Goal: Transaction & Acquisition: Purchase product/service

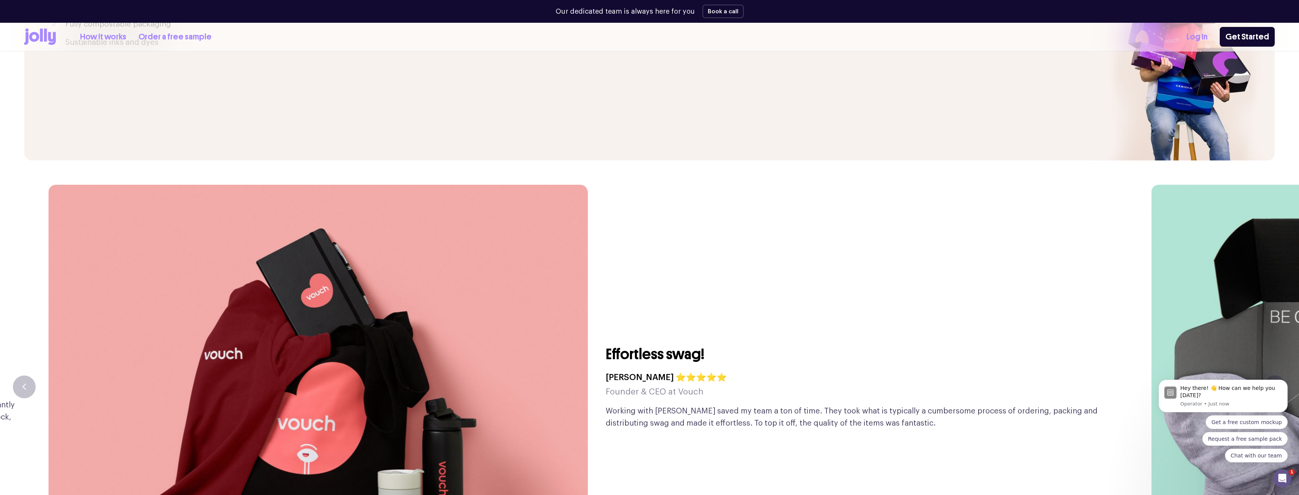
scroll to position [2124, 0]
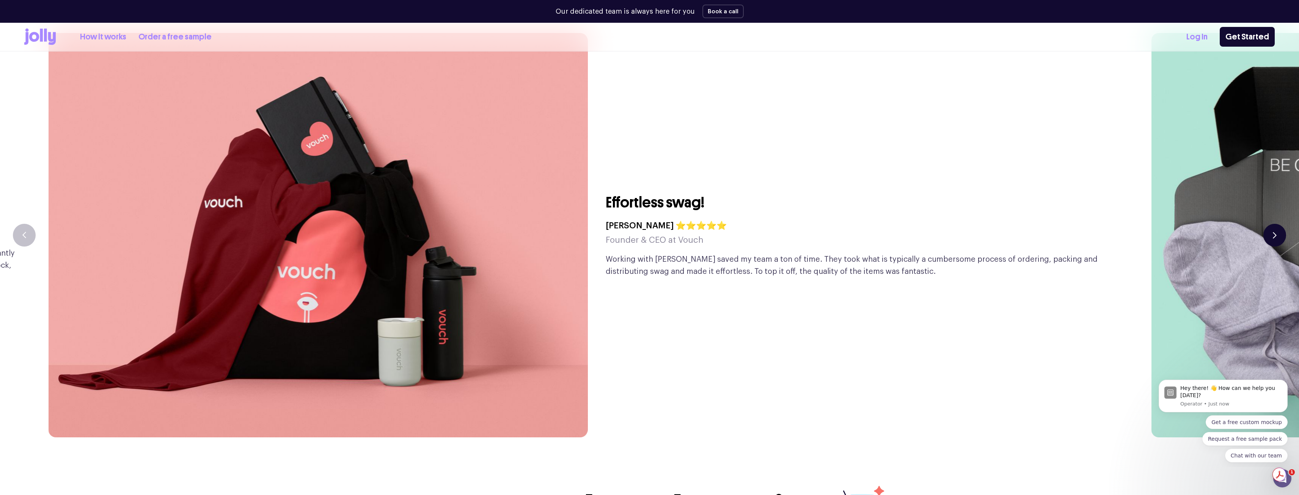
click at [646, 224] on button "button" at bounding box center [1275, 235] width 23 height 23
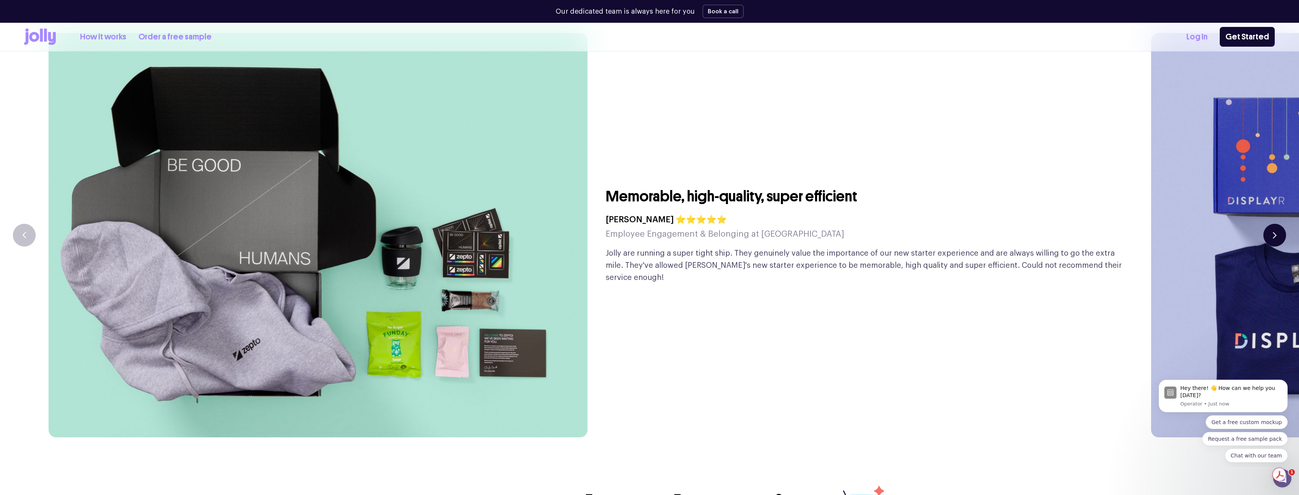
click at [646, 224] on button "button" at bounding box center [1275, 235] width 23 height 23
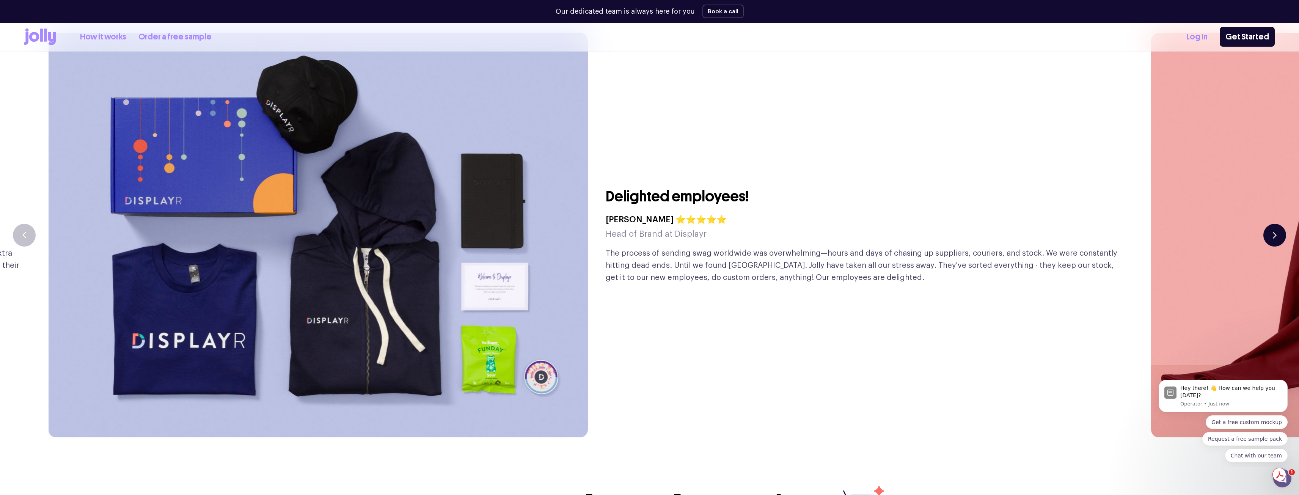
click at [646, 224] on button "button" at bounding box center [1275, 235] width 23 height 23
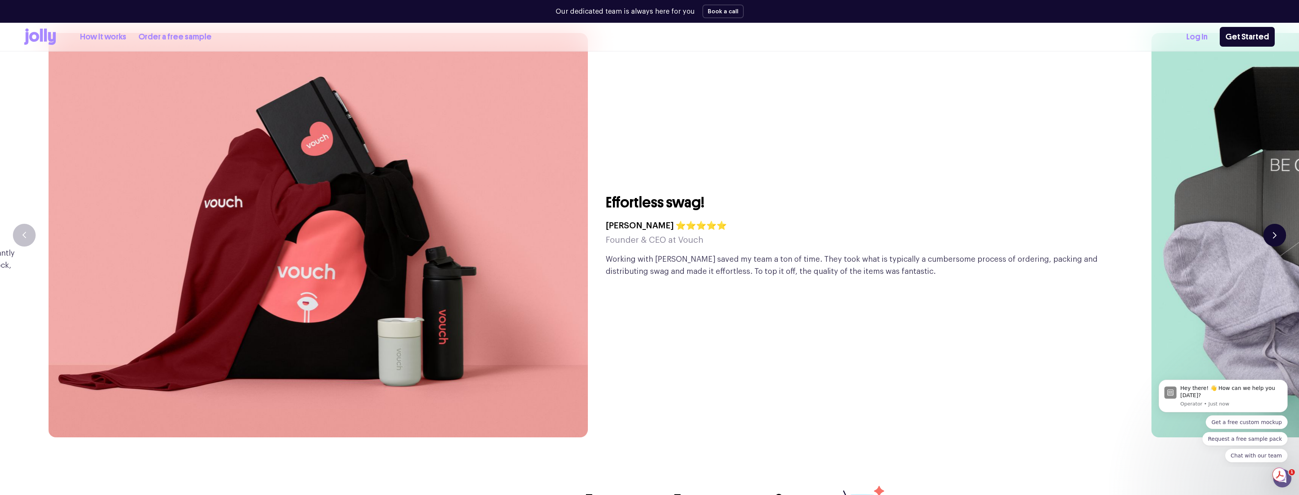
click at [646, 224] on button "button" at bounding box center [1275, 235] width 23 height 23
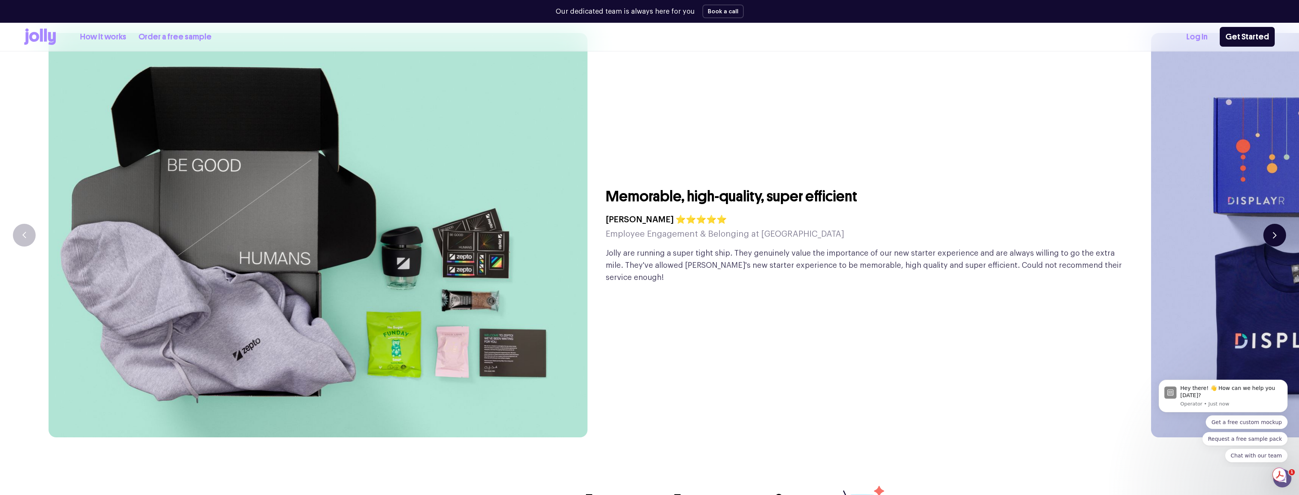
click at [646, 224] on button "button" at bounding box center [1275, 235] width 23 height 23
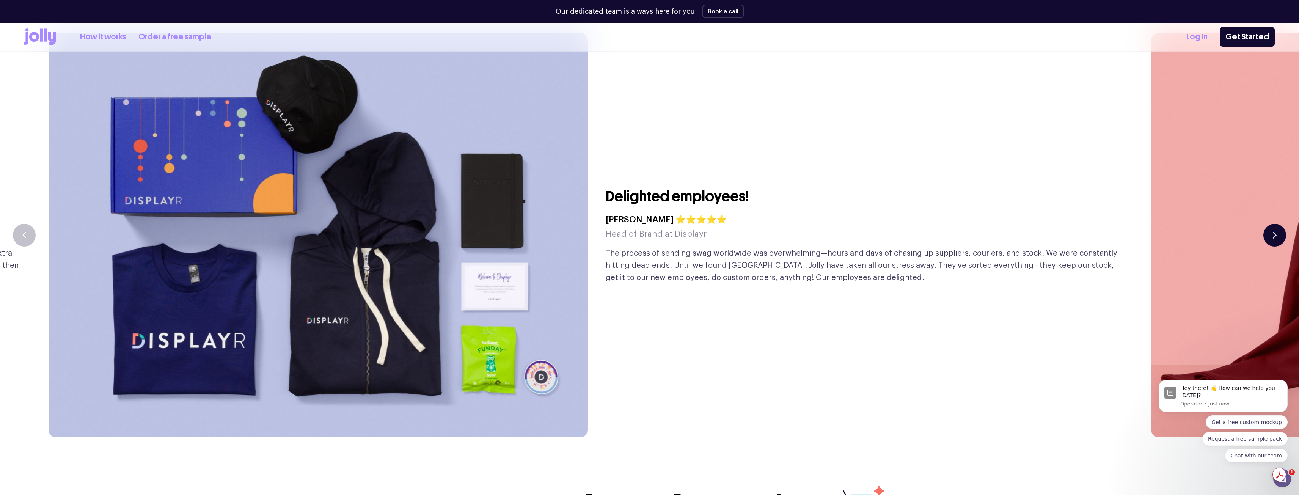
click at [646, 224] on button "button" at bounding box center [1275, 235] width 23 height 23
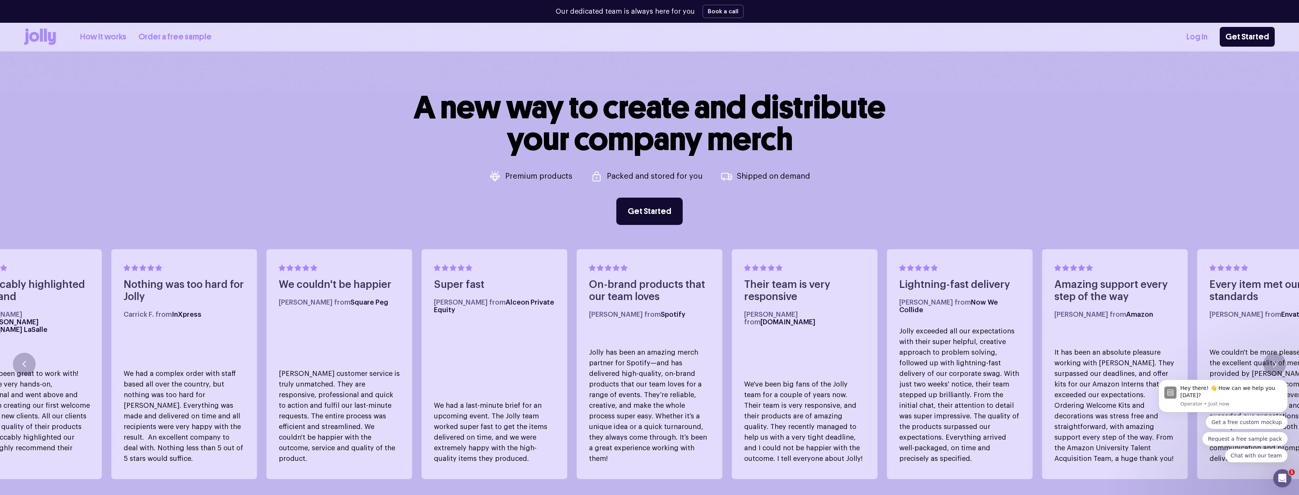
scroll to position [0, 0]
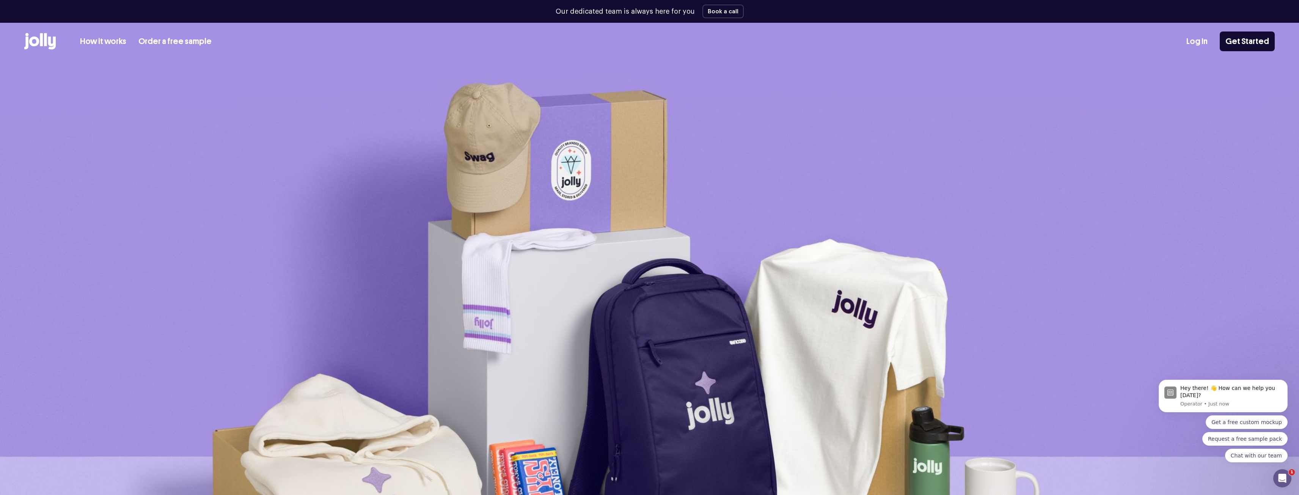
click at [96, 38] on link "How it works" at bounding box center [103, 41] width 46 height 13
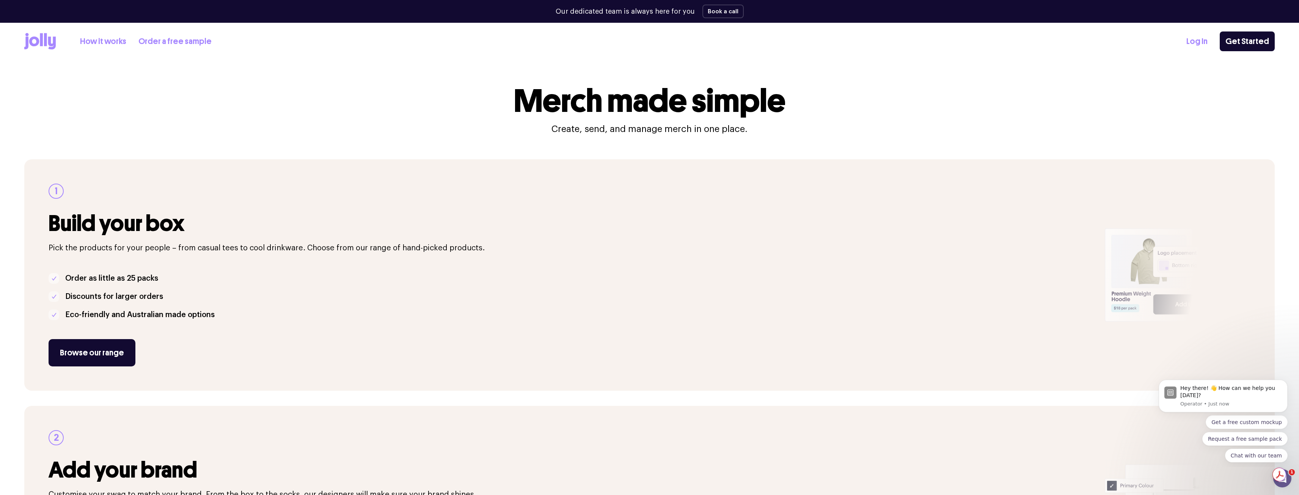
click at [167, 38] on link "Order a free sample" at bounding box center [174, 41] width 73 height 13
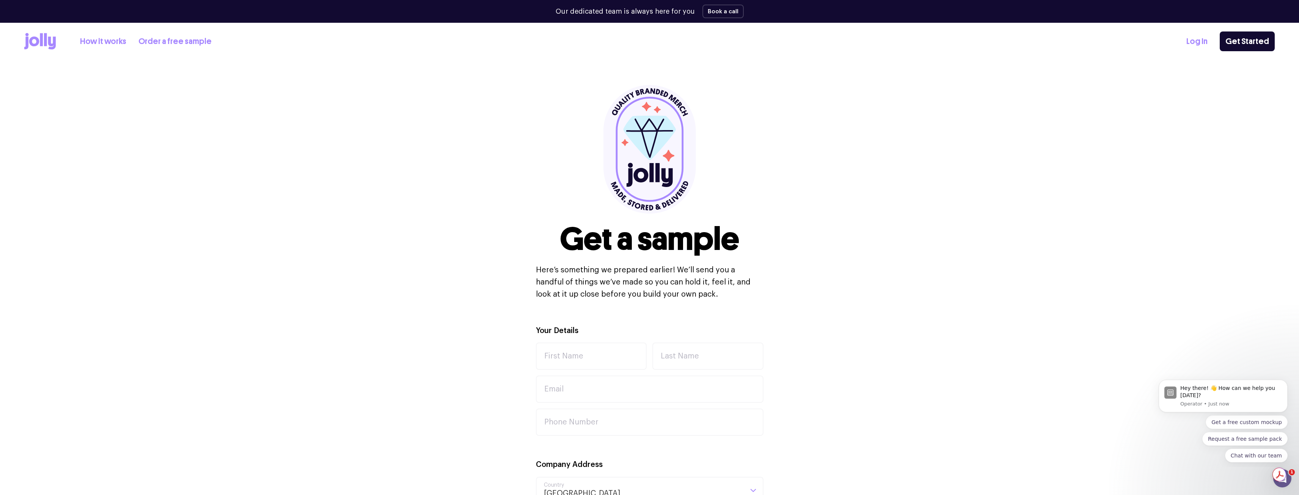
click at [113, 41] on link "How it works" at bounding box center [103, 41] width 46 height 13
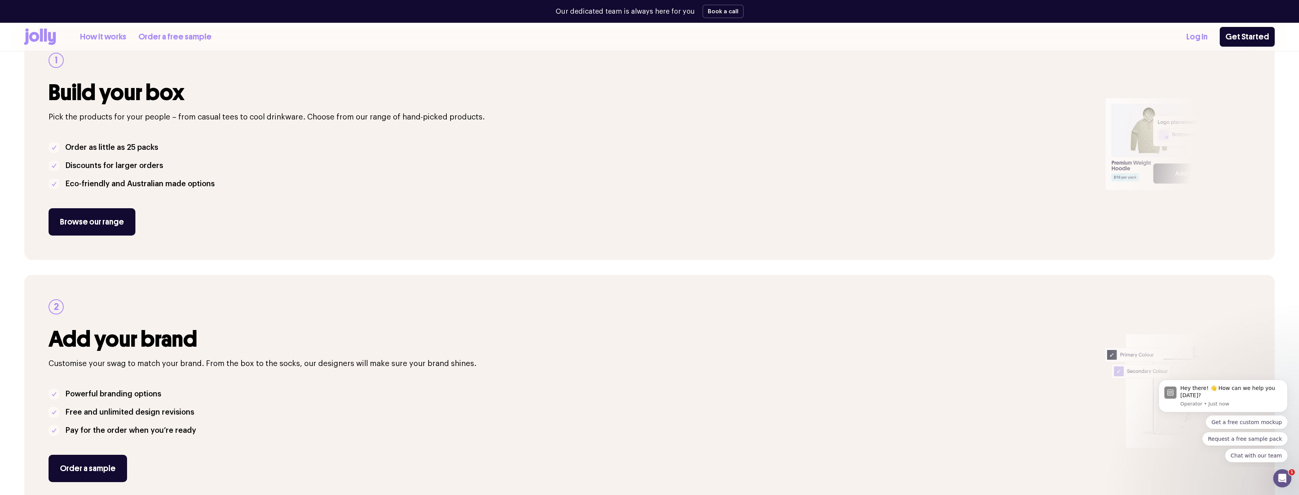
scroll to position [152, 0]
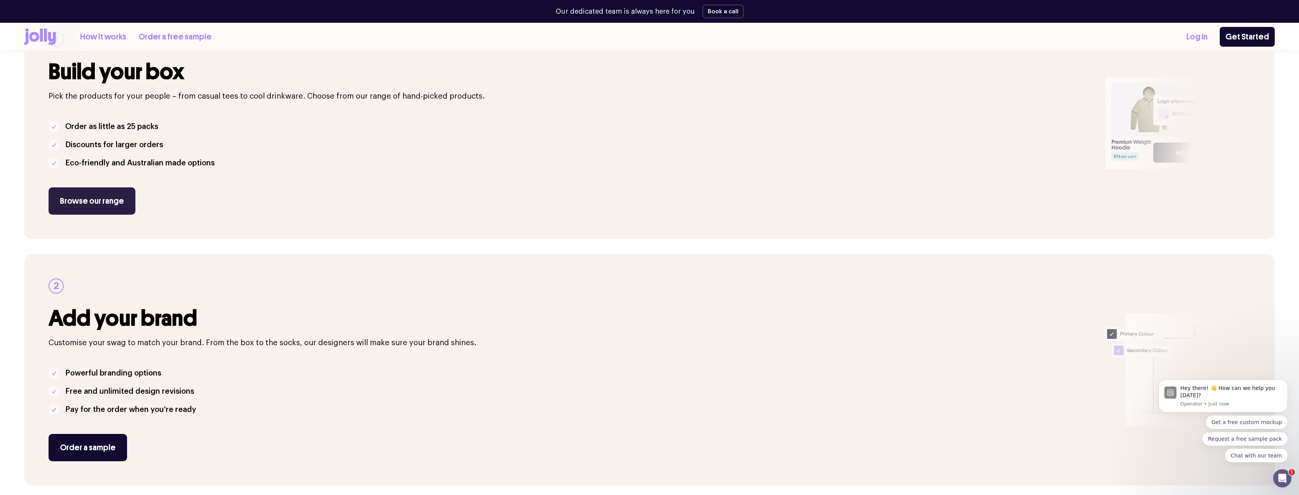
click at [95, 207] on link "Browse our range" at bounding box center [92, 200] width 87 height 27
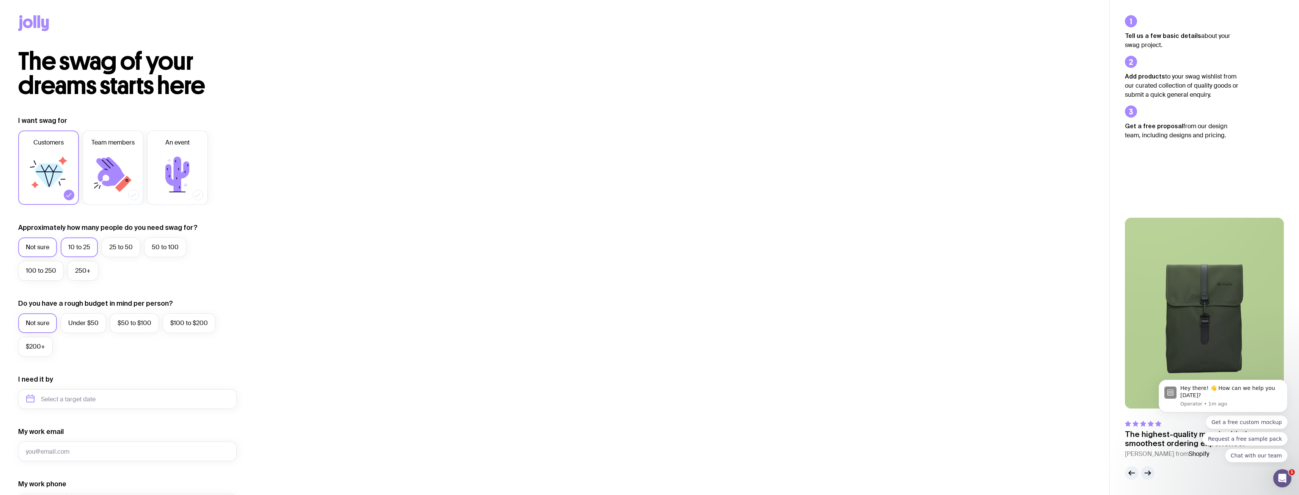
click at [85, 246] on label "10 to 25" at bounding box center [79, 247] width 37 height 20
click at [0, 0] on input "10 to 25" at bounding box center [0, 0] width 0 height 0
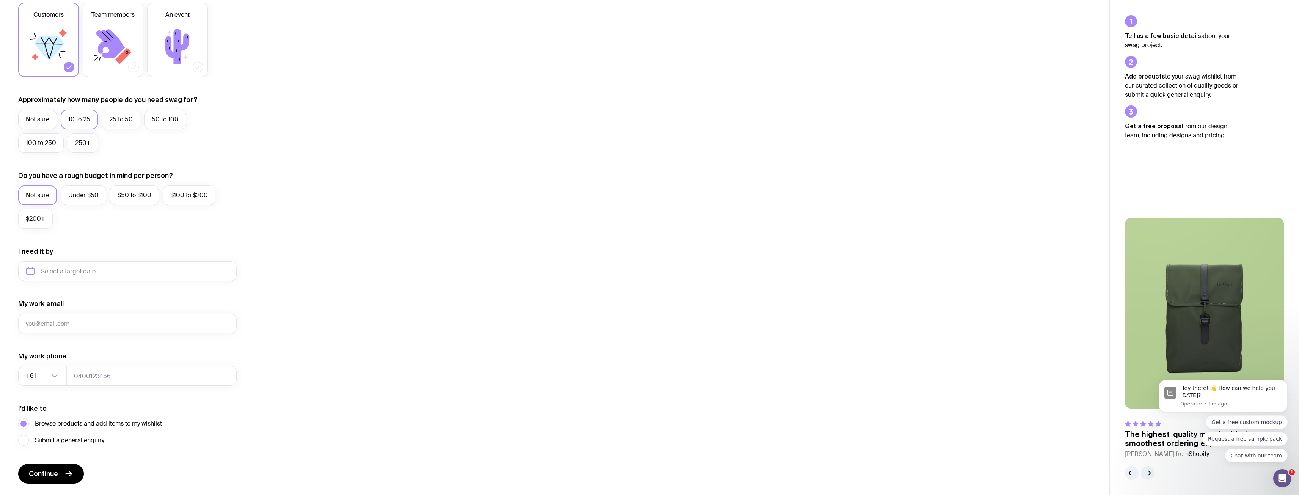
scroll to position [150, 0]
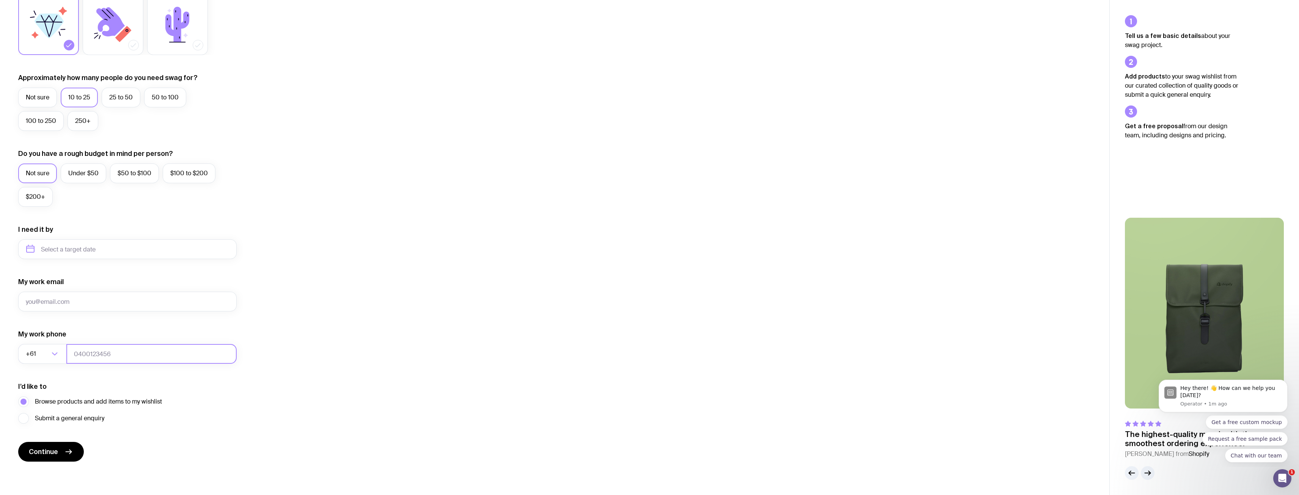
click at [106, 357] on input "tel" at bounding box center [151, 354] width 170 height 20
type input "0424093776"
click at [86, 311] on input "My work email" at bounding box center [127, 302] width 219 height 20
type input "hello@conveii.com.au"
click at [71, 445] on button "Continue" at bounding box center [51, 452] width 66 height 20
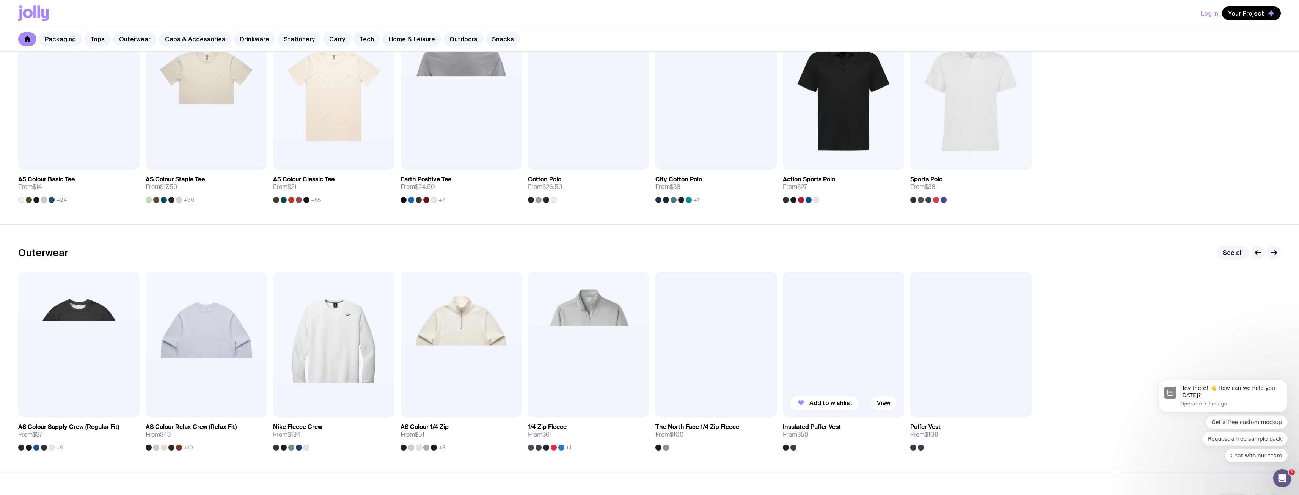
scroll to position [455, 0]
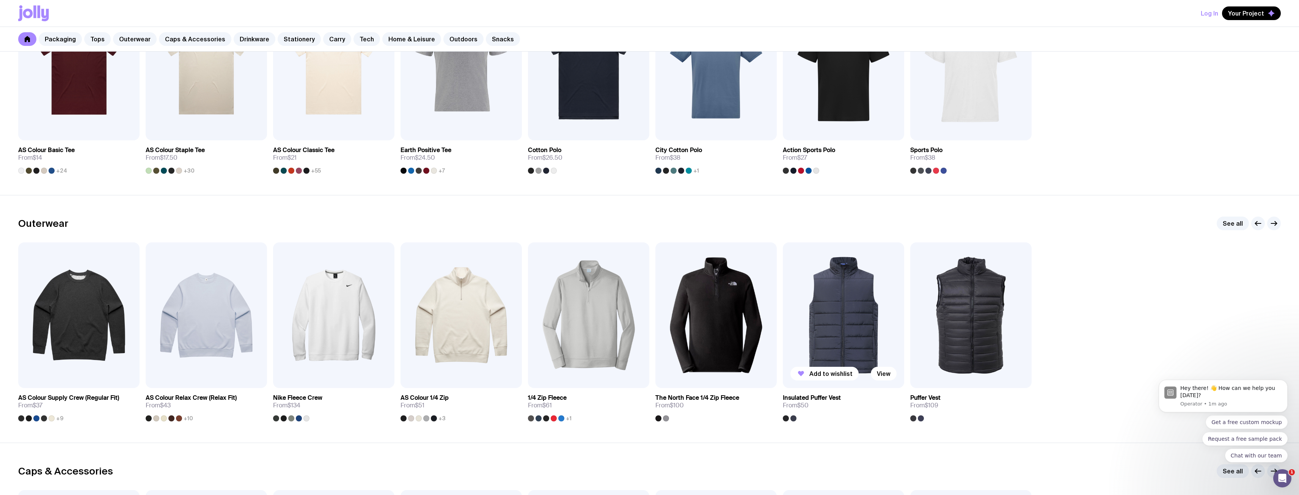
click at [846, 332] on img at bounding box center [843, 315] width 121 height 146
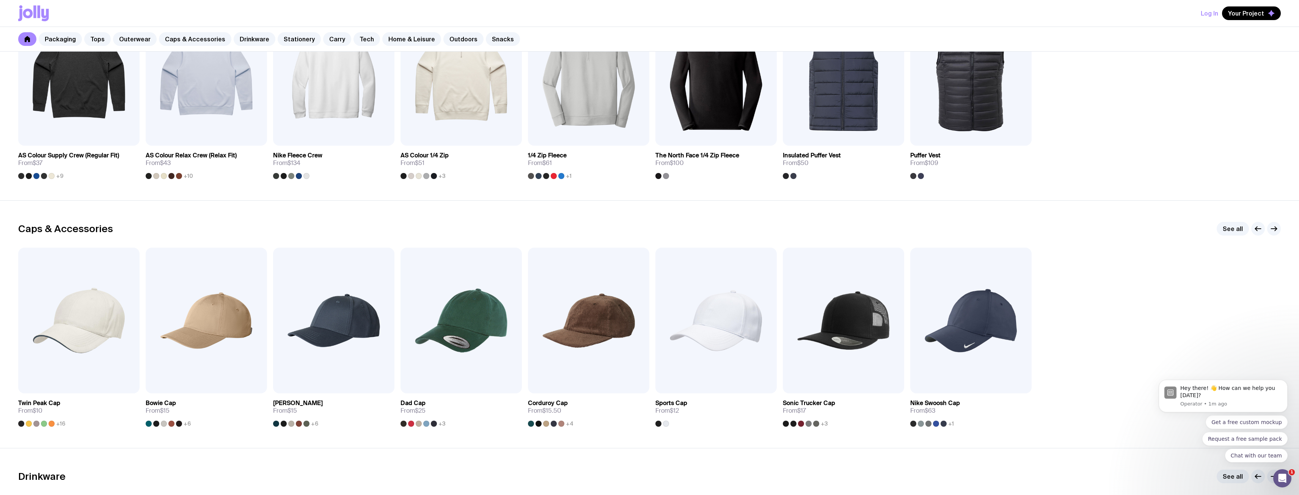
scroll to position [703, 0]
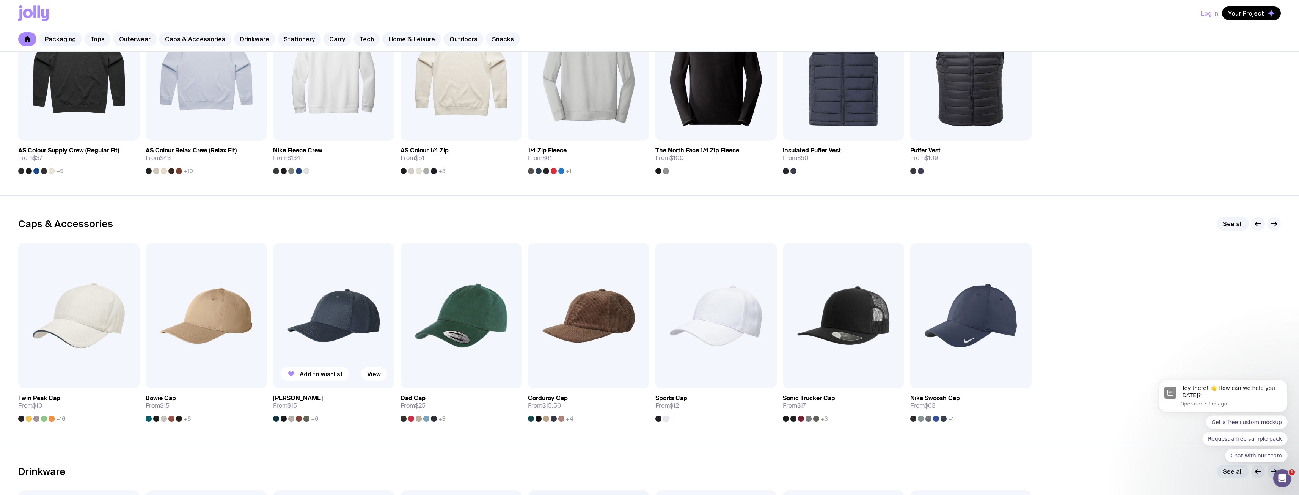
click at [322, 324] on img at bounding box center [333, 316] width 121 height 146
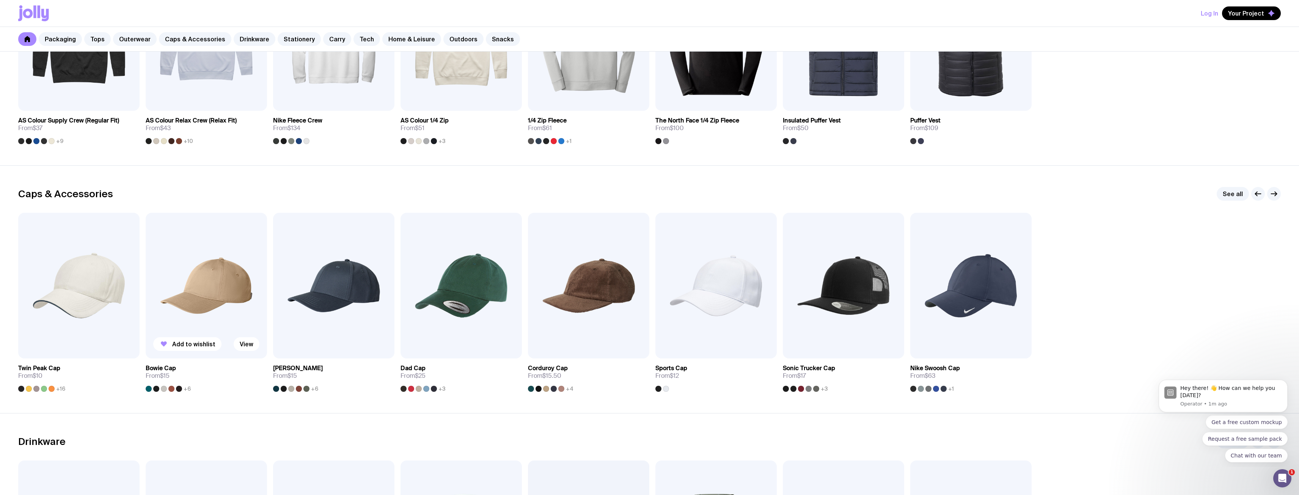
scroll to position [816, 0]
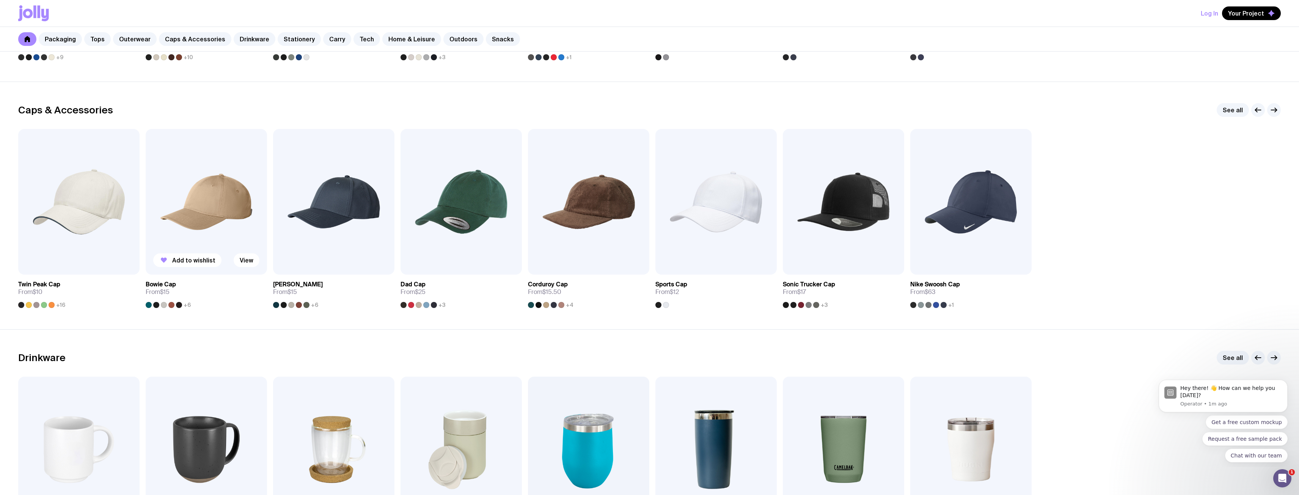
click at [241, 218] on img at bounding box center [206, 202] width 121 height 146
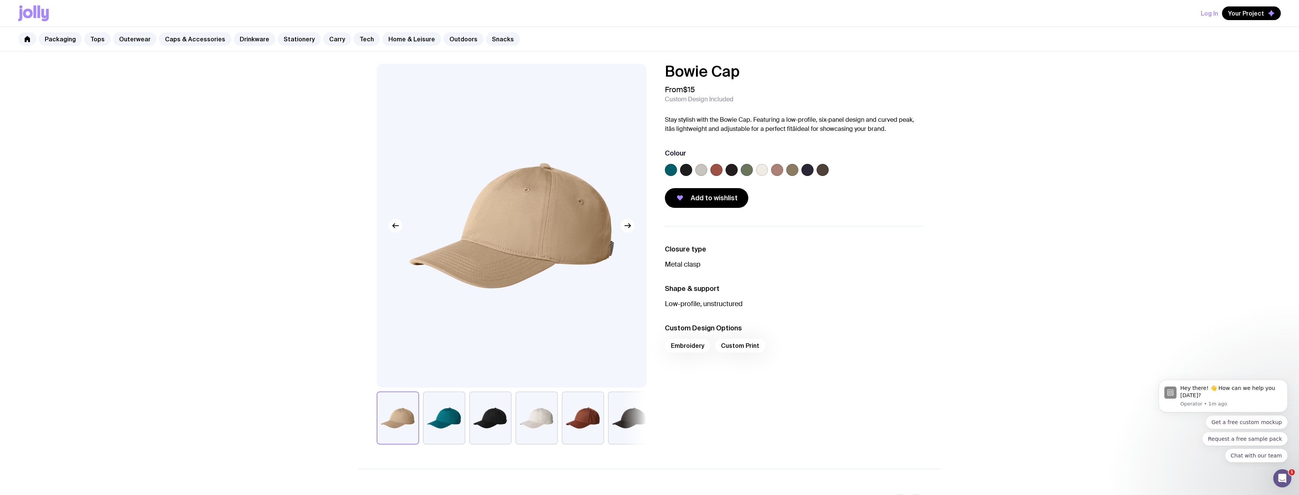
click at [790, 173] on label at bounding box center [792, 170] width 12 height 12
click at [0, 0] on input "radio" at bounding box center [0, 0] width 0 height 0
click at [781, 172] on label at bounding box center [777, 170] width 12 height 12
click at [0, 0] on input "radio" at bounding box center [0, 0] width 0 height 0
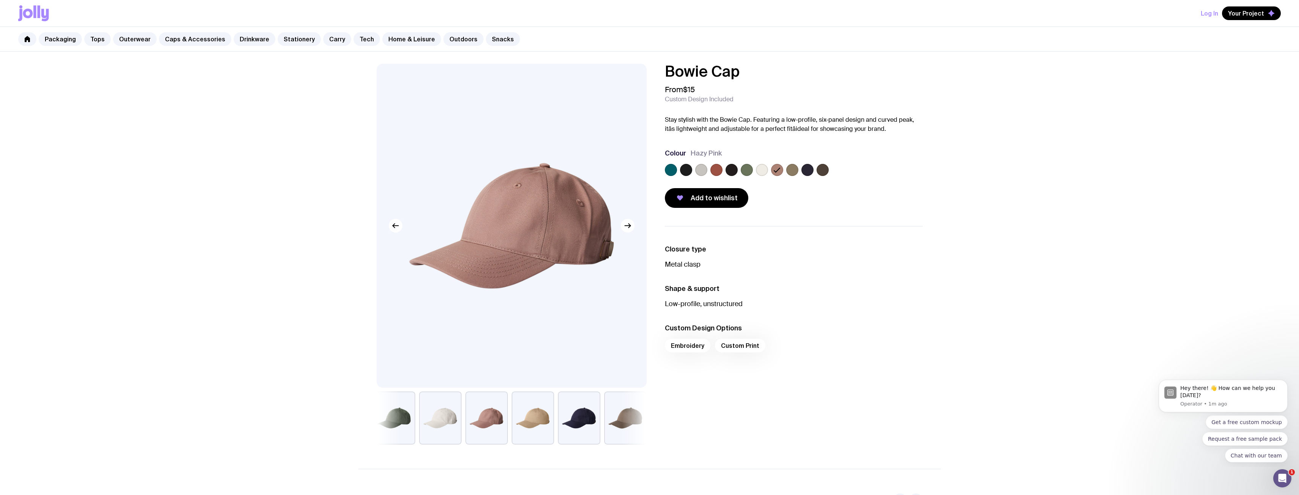
click at [757, 171] on label at bounding box center [762, 170] width 12 height 12
click at [0, 0] on input "radio" at bounding box center [0, 0] width 0 height 0
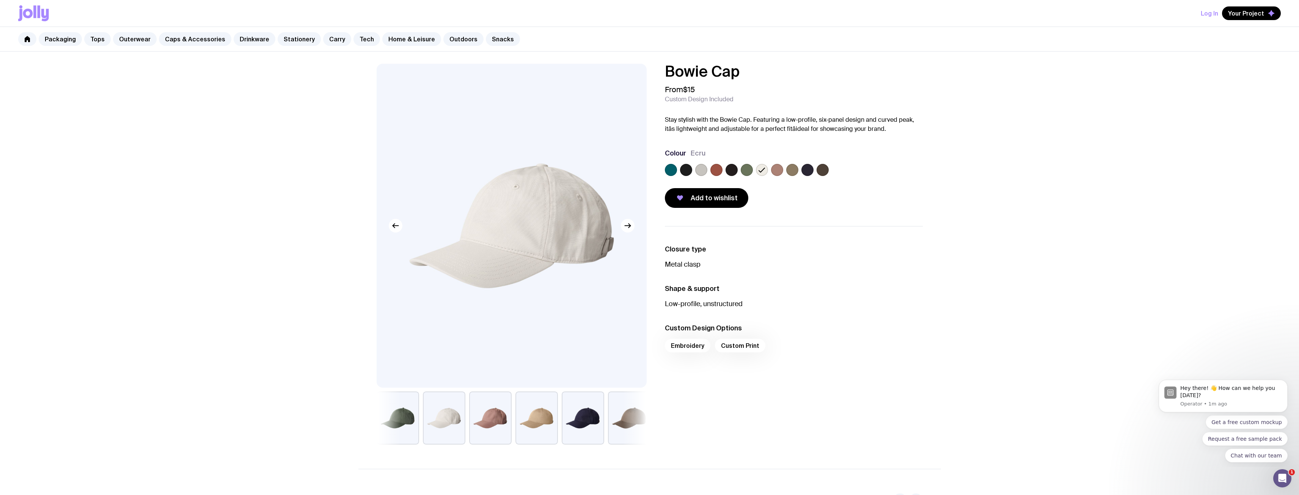
click at [742, 170] on label at bounding box center [747, 170] width 12 height 12
click at [0, 0] on input "radio" at bounding box center [0, 0] width 0 height 0
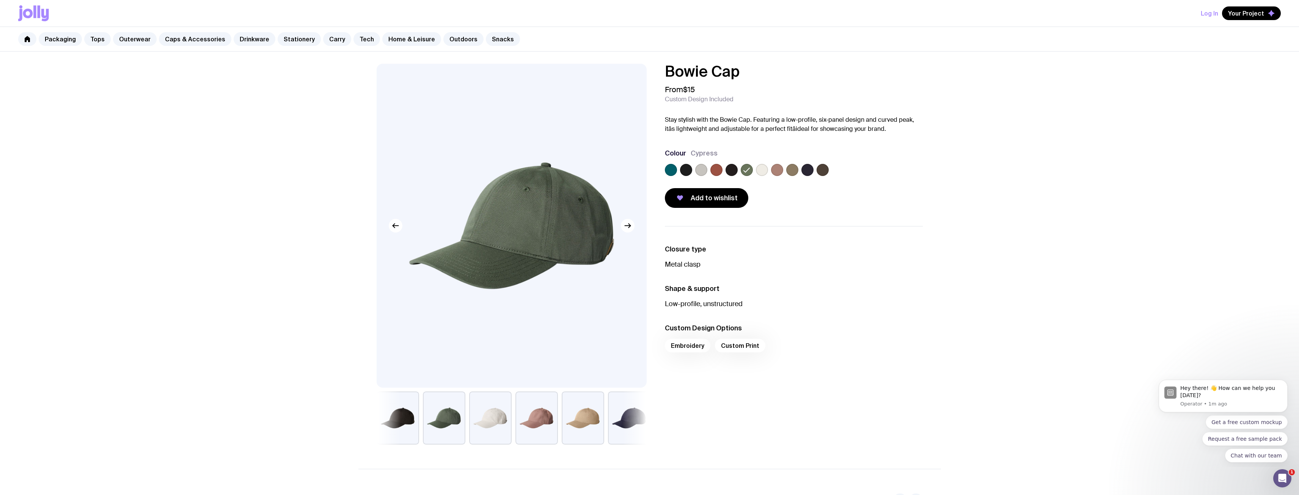
click at [761, 170] on label at bounding box center [762, 170] width 12 height 12
click at [0, 0] on input "radio" at bounding box center [0, 0] width 0 height 0
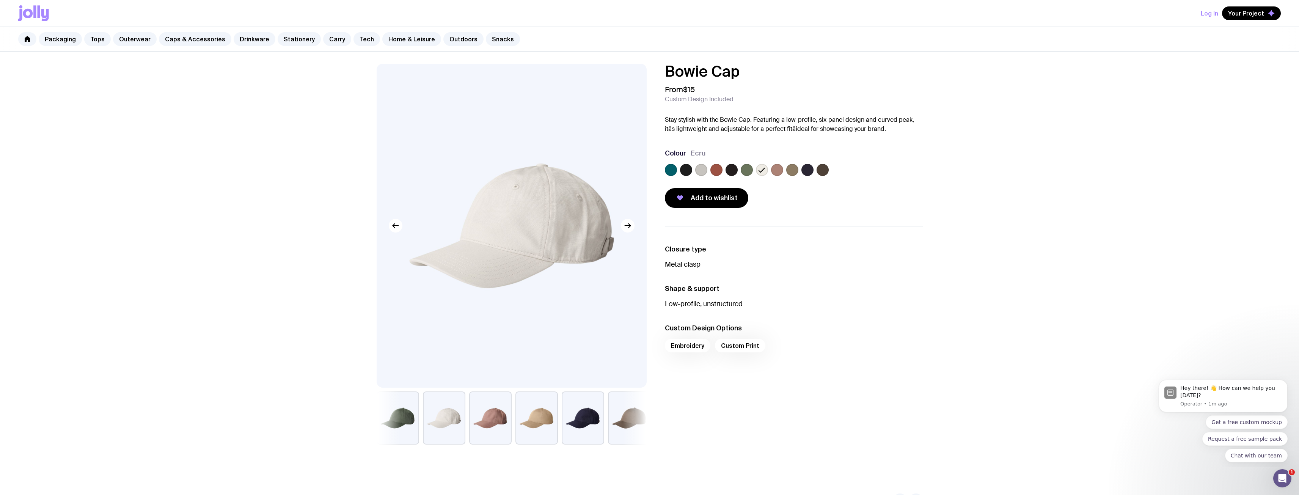
click at [721, 170] on label at bounding box center [717, 170] width 12 height 12
click at [0, 0] on input "radio" at bounding box center [0, 0] width 0 height 0
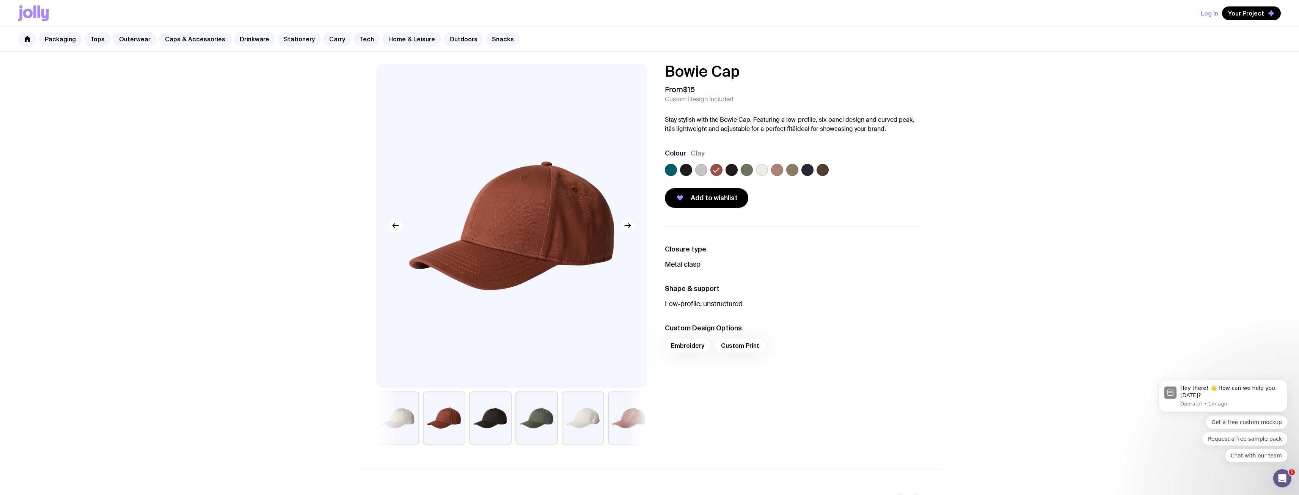
click at [709, 168] on div at bounding box center [794, 171] width 258 height 15
click at [704, 169] on label at bounding box center [701, 170] width 12 height 12
click at [0, 0] on input "radio" at bounding box center [0, 0] width 0 height 0
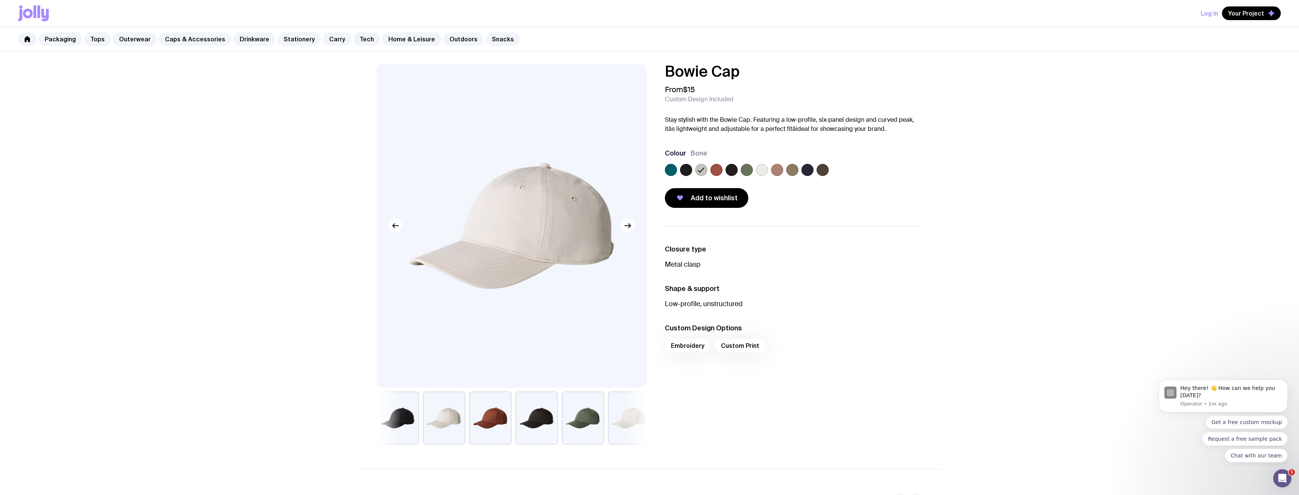
click at [824, 175] on label at bounding box center [823, 170] width 12 height 12
click at [0, 0] on input "radio" at bounding box center [0, 0] width 0 height 0
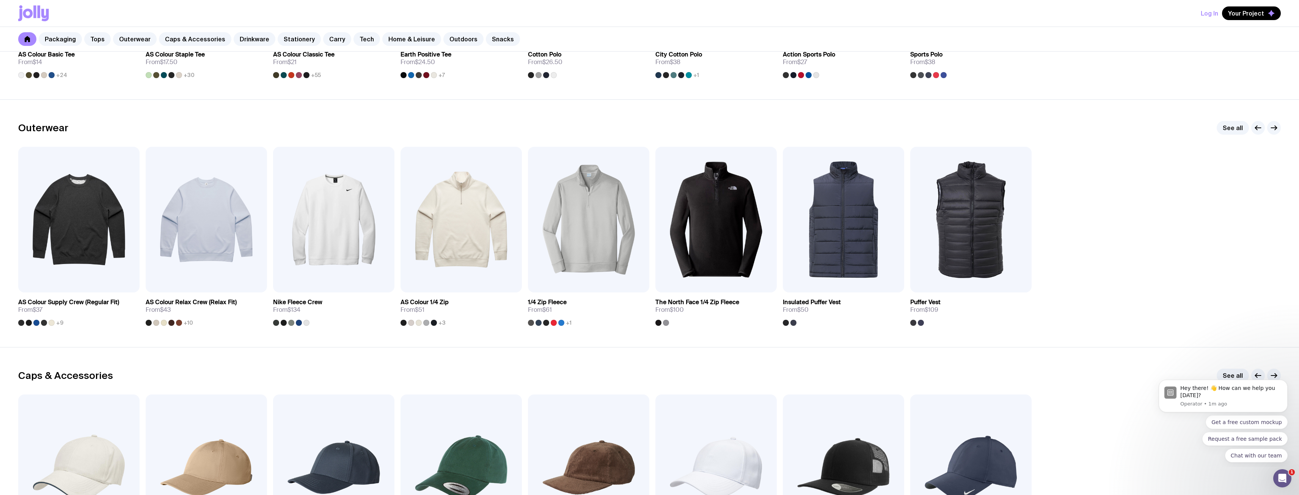
scroll to position [778, 0]
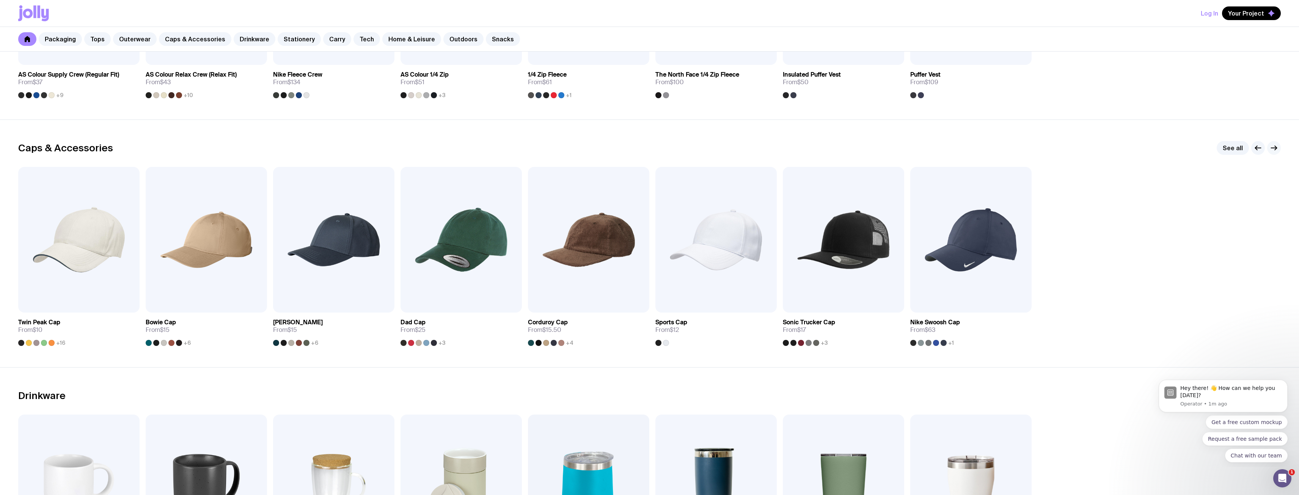
click at [1276, 145] on icon "button" at bounding box center [1274, 147] width 9 height 9
click at [1275, 148] on icon "button" at bounding box center [1274, 147] width 9 height 9
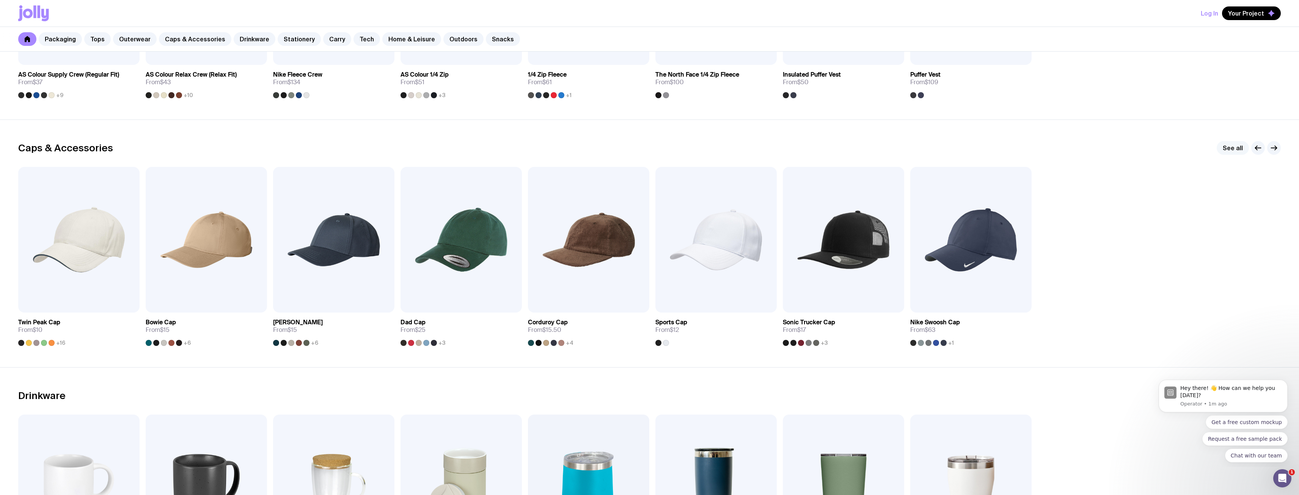
click at [1226, 147] on link "See all" at bounding box center [1233, 148] width 32 height 14
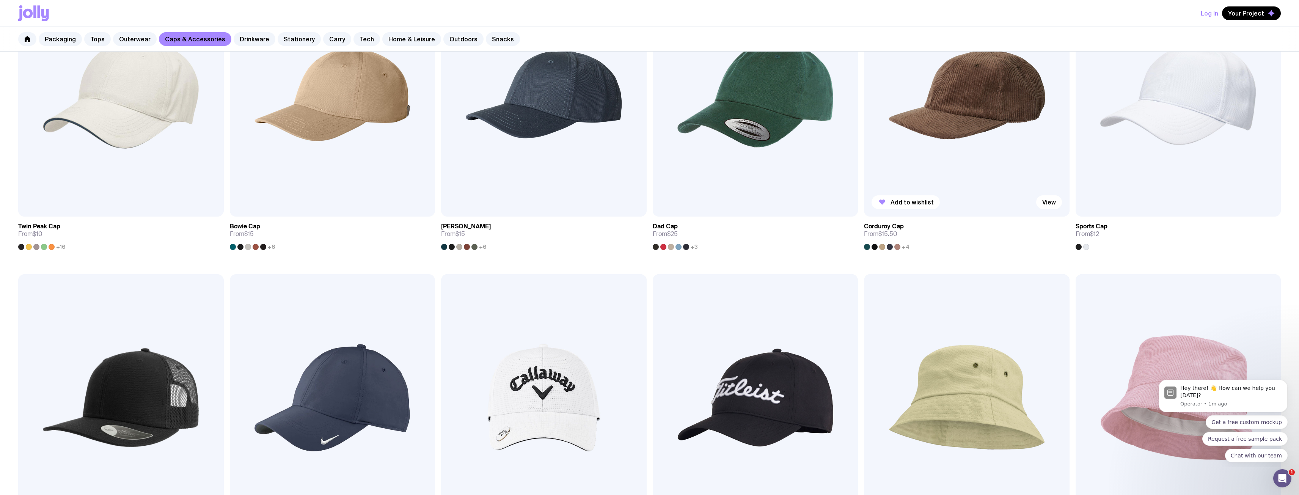
scroll to position [417, 0]
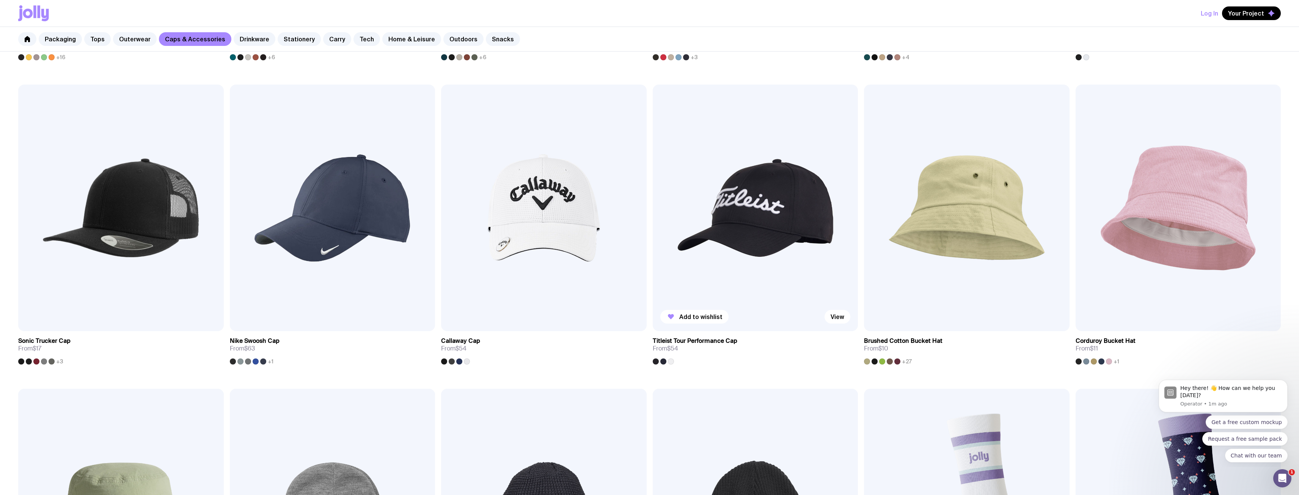
click at [760, 221] on img at bounding box center [756, 208] width 206 height 247
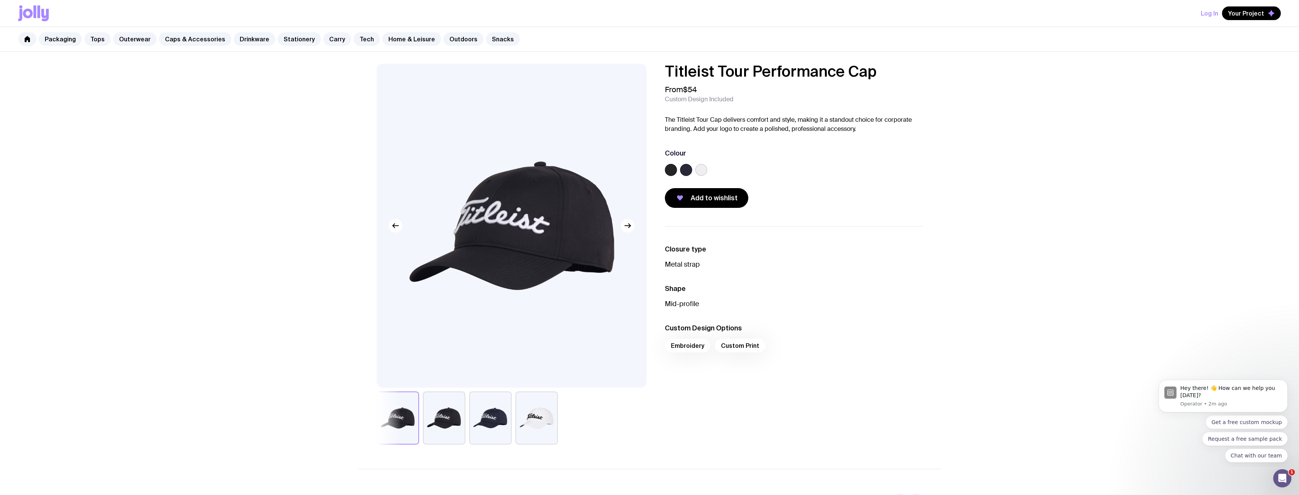
click at [451, 431] on button "button" at bounding box center [444, 417] width 42 height 53
click at [551, 415] on button "button" at bounding box center [537, 417] width 42 height 53
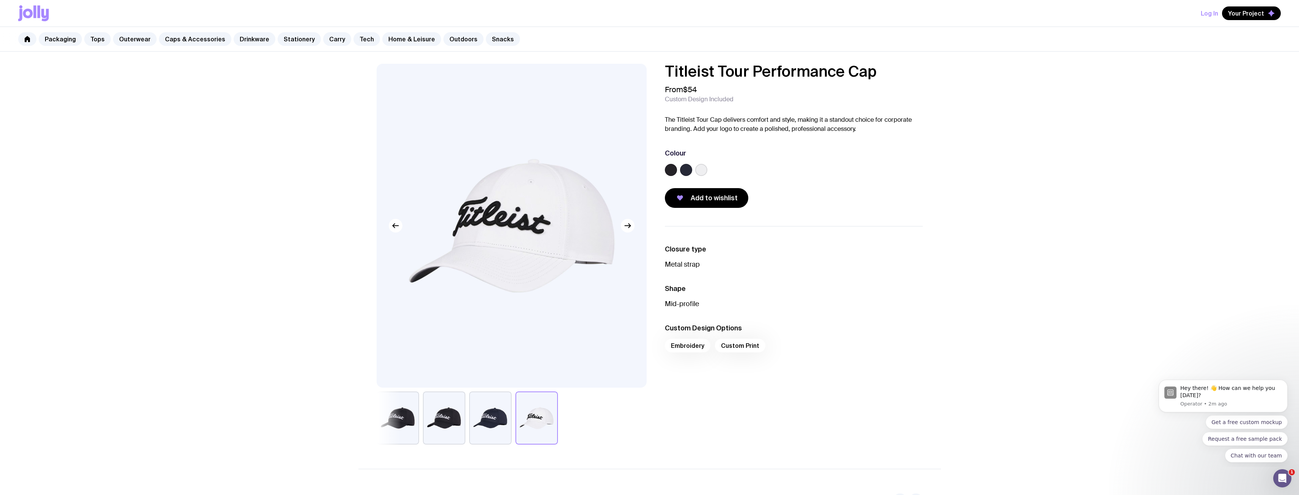
click at [496, 416] on button "button" at bounding box center [490, 417] width 42 height 53
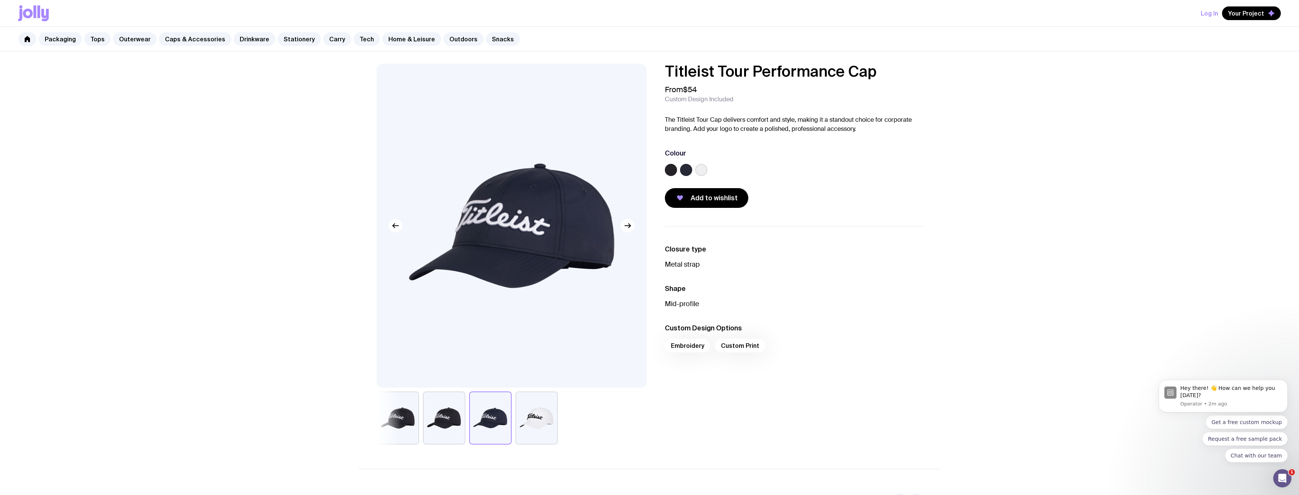
click at [459, 416] on button "button" at bounding box center [444, 417] width 42 height 53
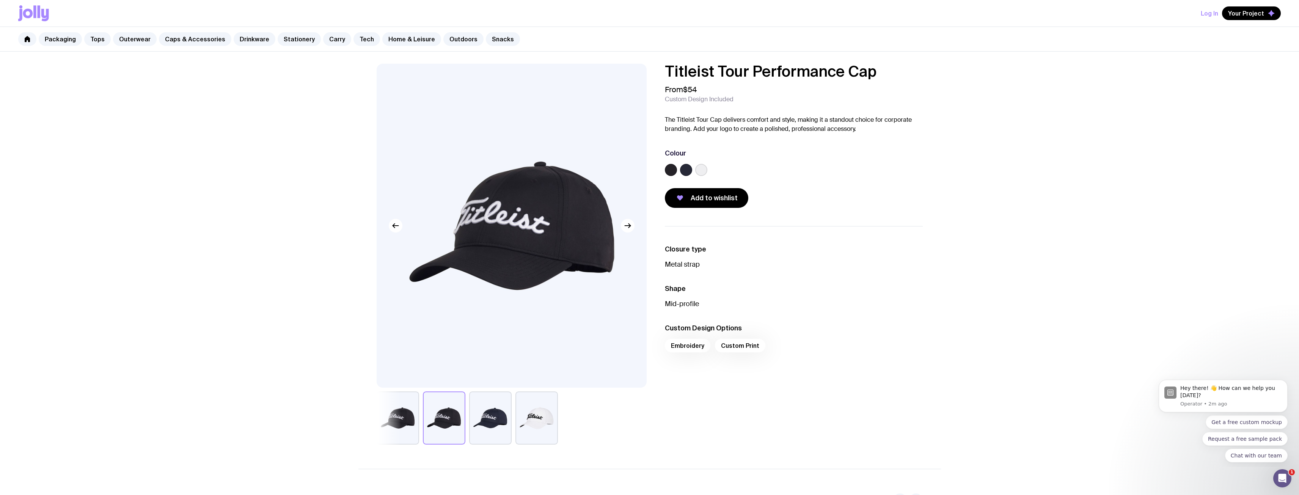
click at [411, 415] on button "button" at bounding box center [398, 417] width 42 height 53
click at [386, 412] on button "button" at bounding box center [398, 417] width 42 height 53
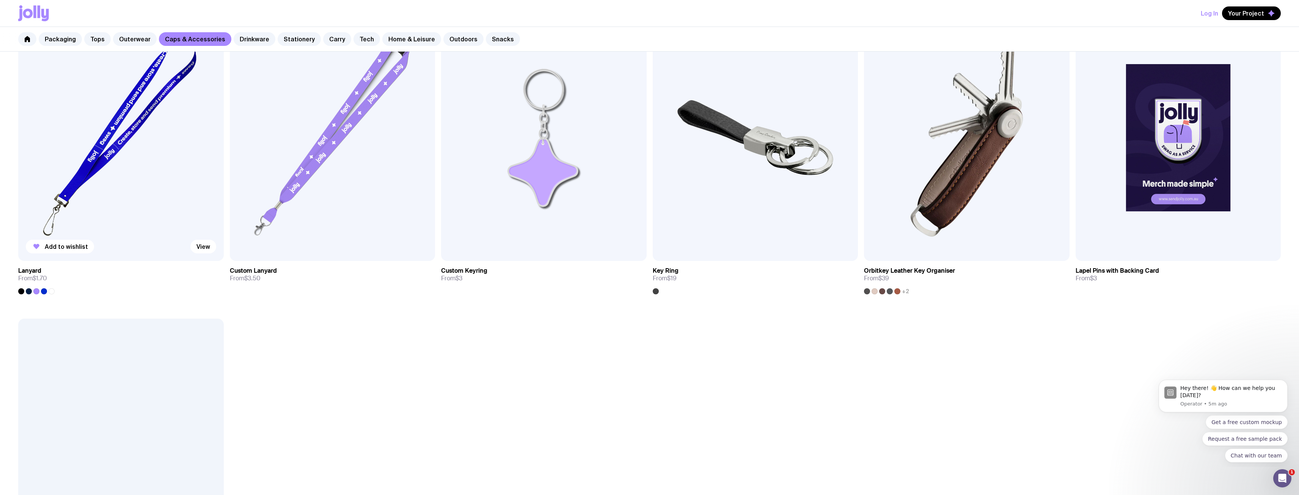
scroll to position [1094, 0]
click at [250, 39] on link "Drinkware" at bounding box center [255, 39] width 42 height 14
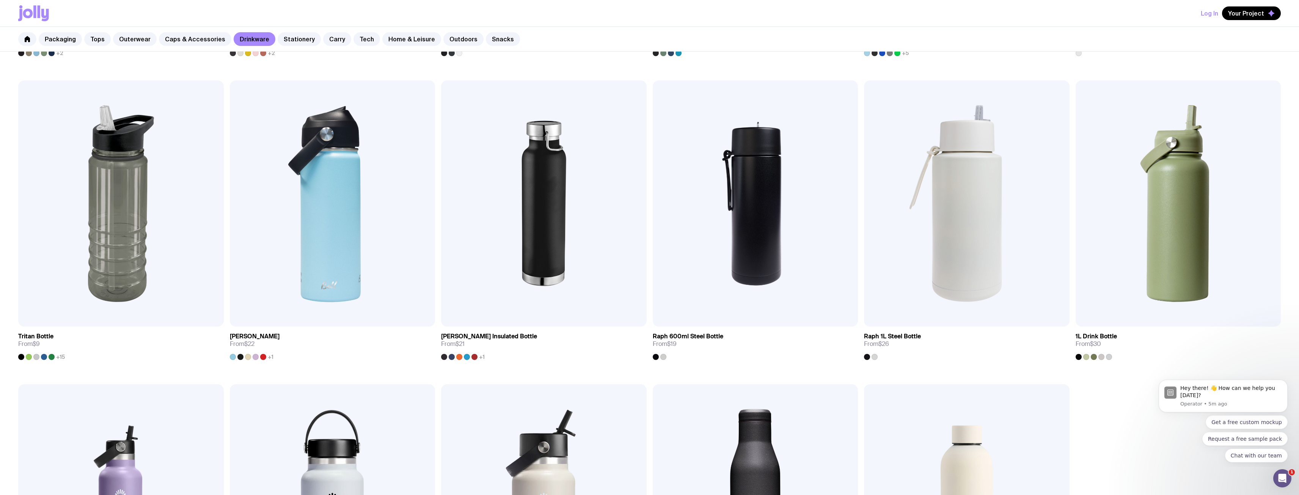
scroll to position [645, 0]
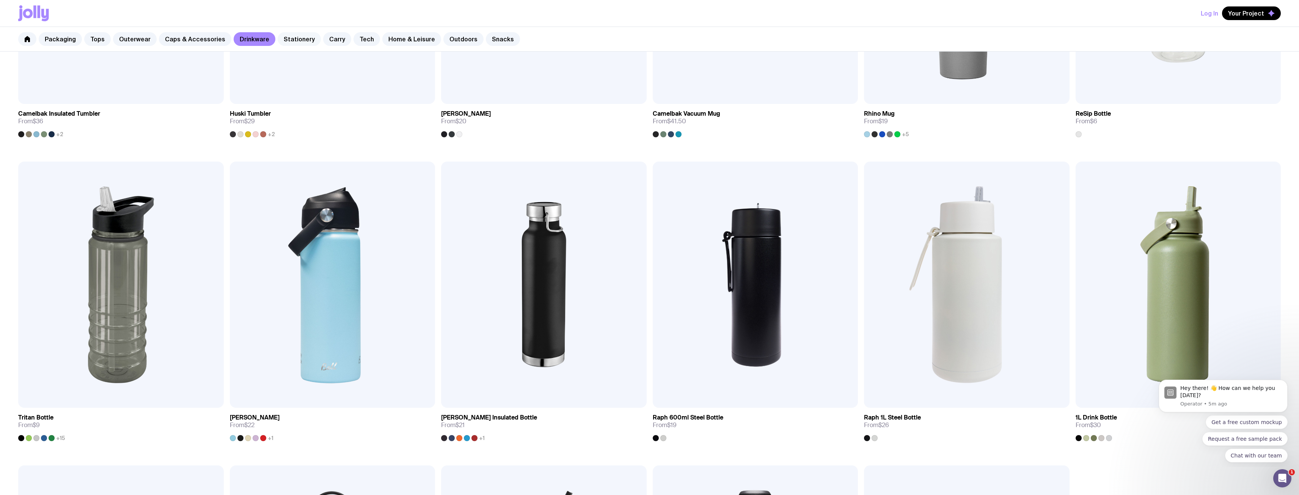
click at [289, 41] on link "Stationery" at bounding box center [299, 39] width 43 height 14
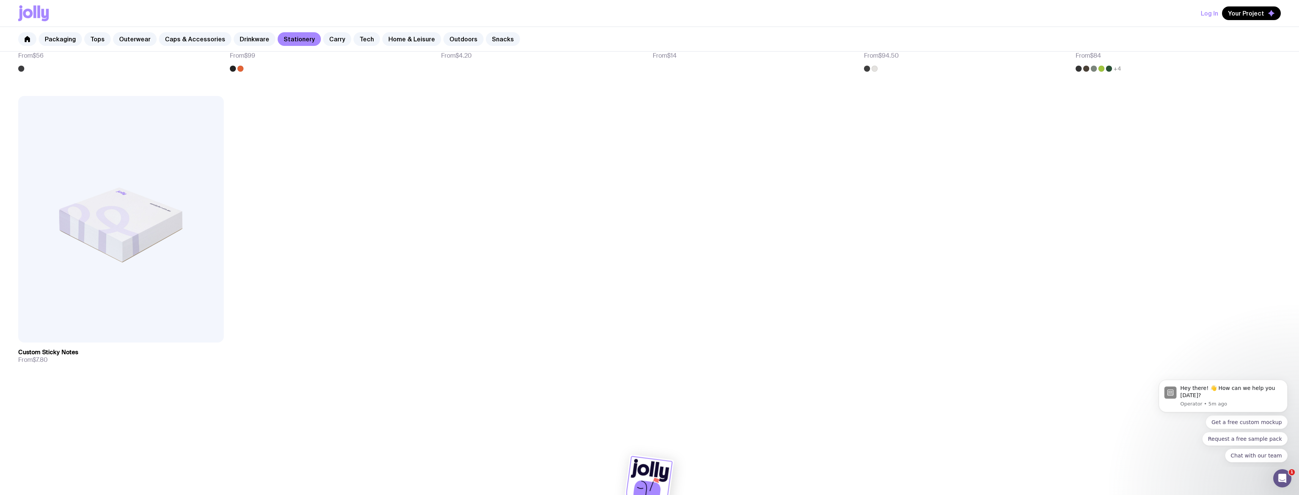
scroll to position [1322, 0]
click at [328, 39] on link "Carry" at bounding box center [337, 39] width 28 height 14
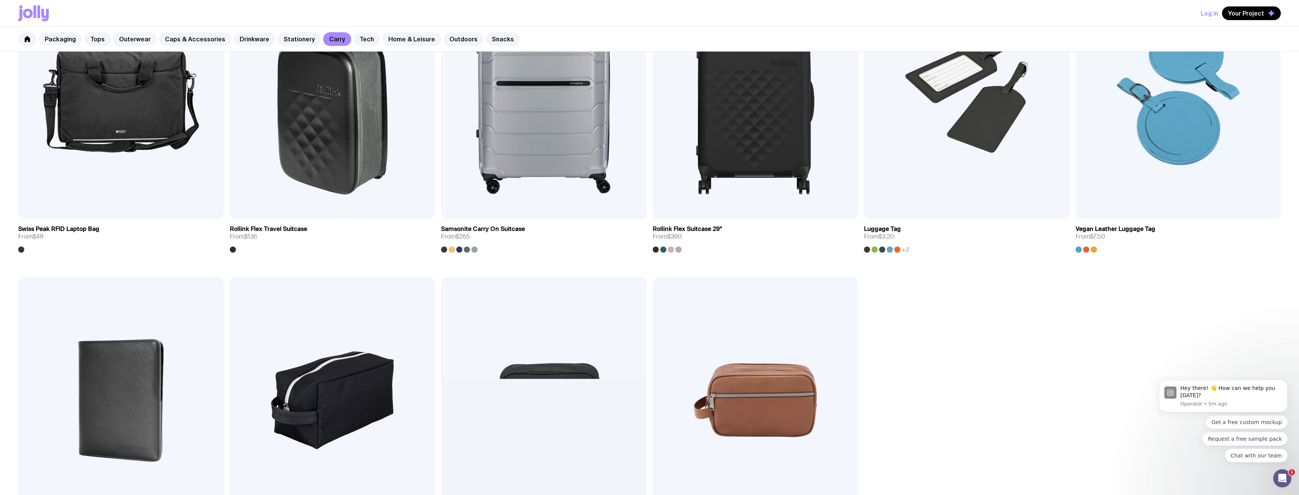
scroll to position [1631, 0]
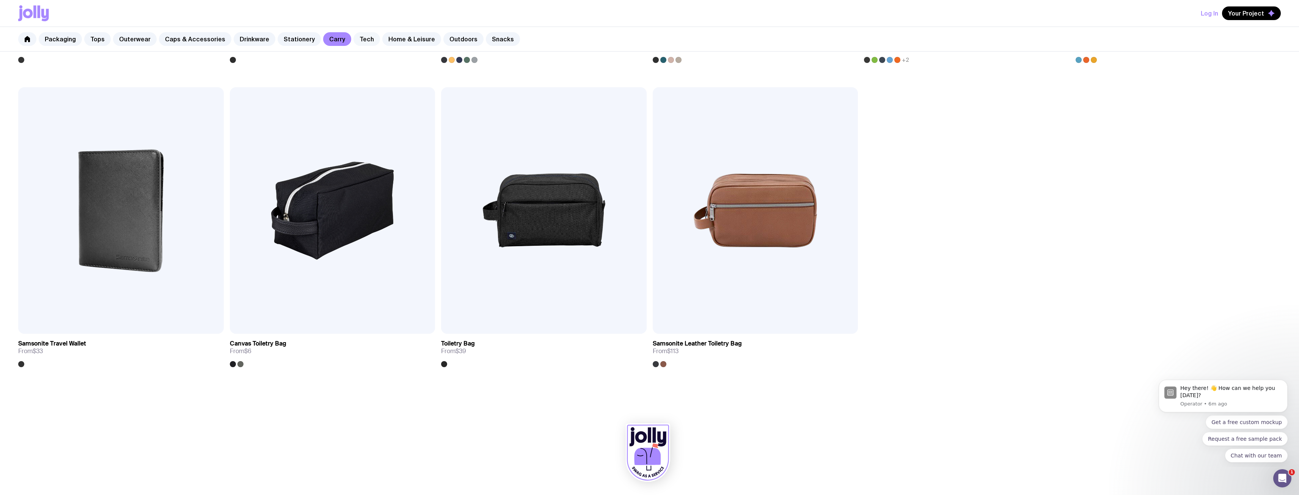
click at [354, 35] on link "Tech" at bounding box center [367, 39] width 27 height 14
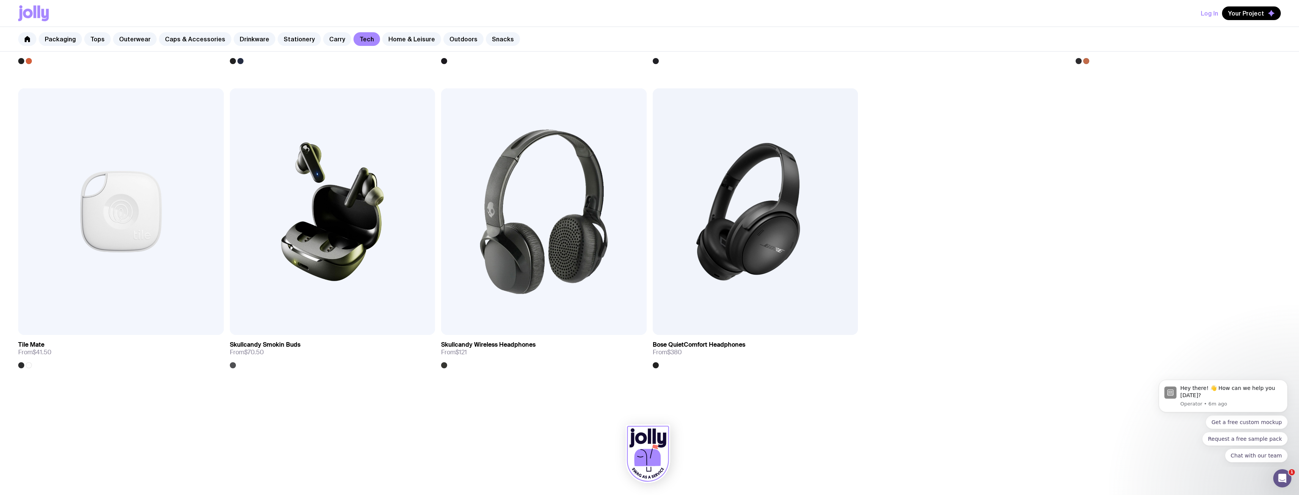
scroll to position [1328, 0]
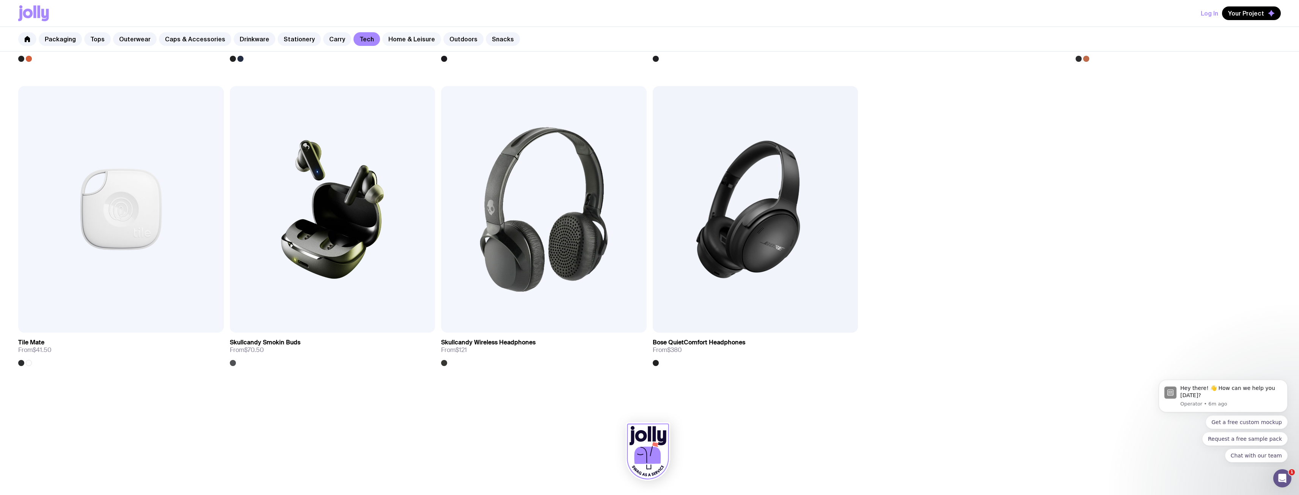
click at [404, 36] on link "Home & Leisure" at bounding box center [411, 39] width 59 height 14
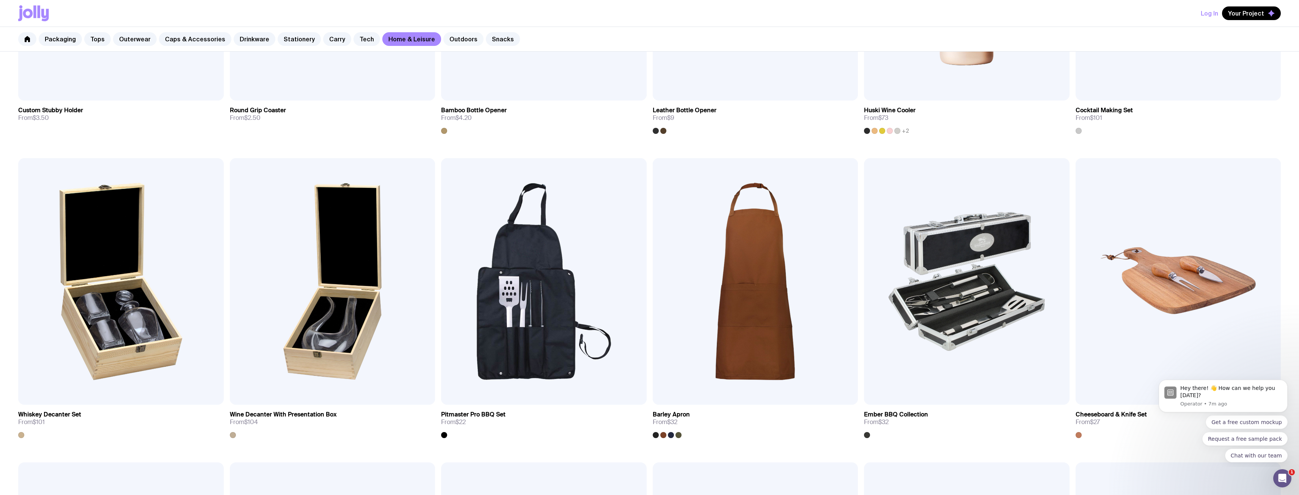
scroll to position [303, 0]
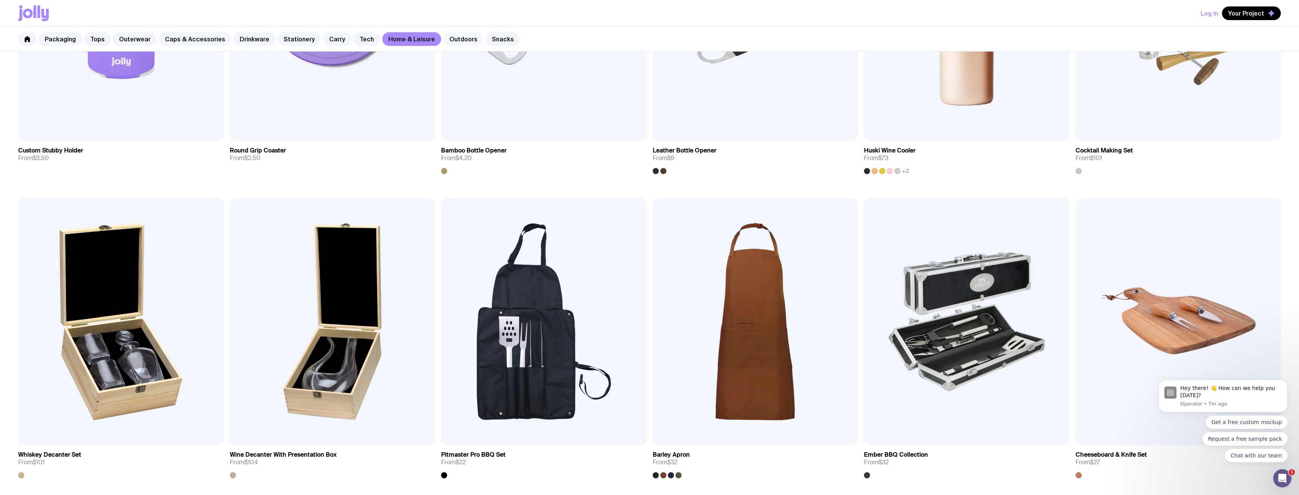
click at [445, 41] on link "Outdoors" at bounding box center [463, 39] width 40 height 14
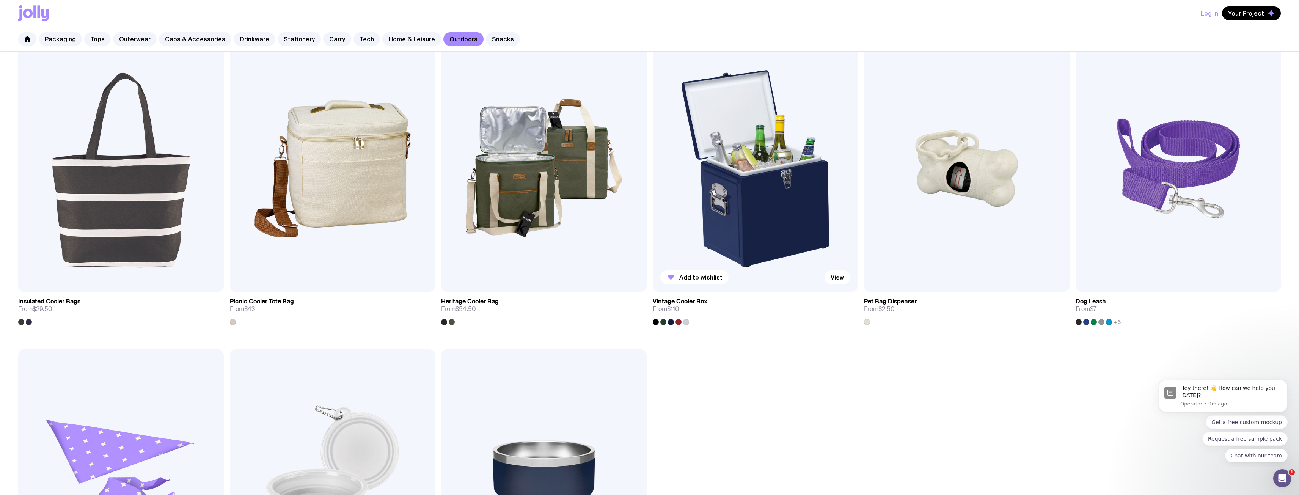
scroll to position [721, 0]
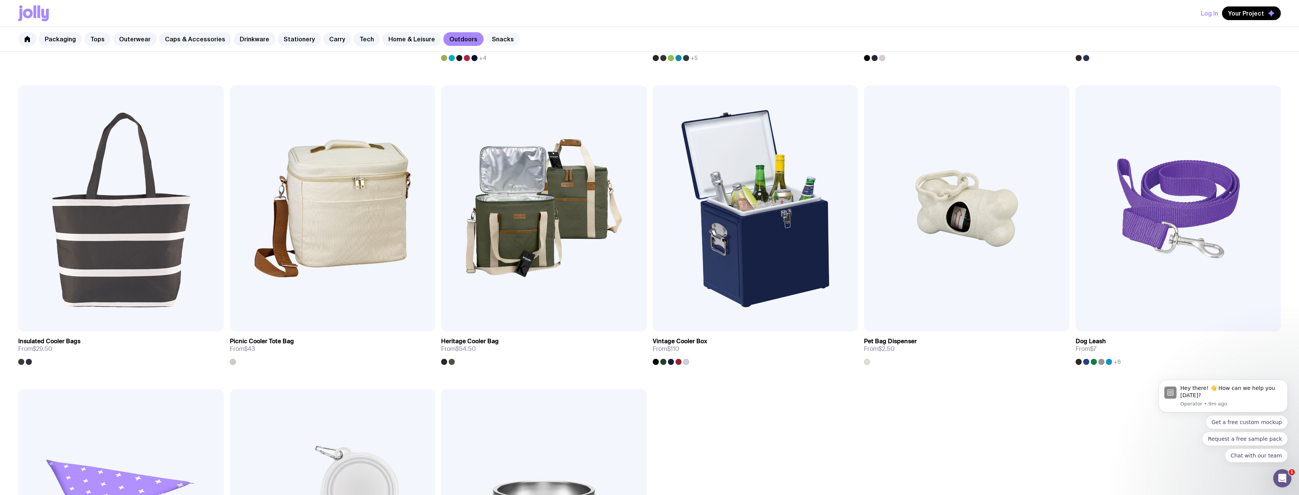
click at [501, 41] on link "Snacks" at bounding box center [503, 39] width 34 height 14
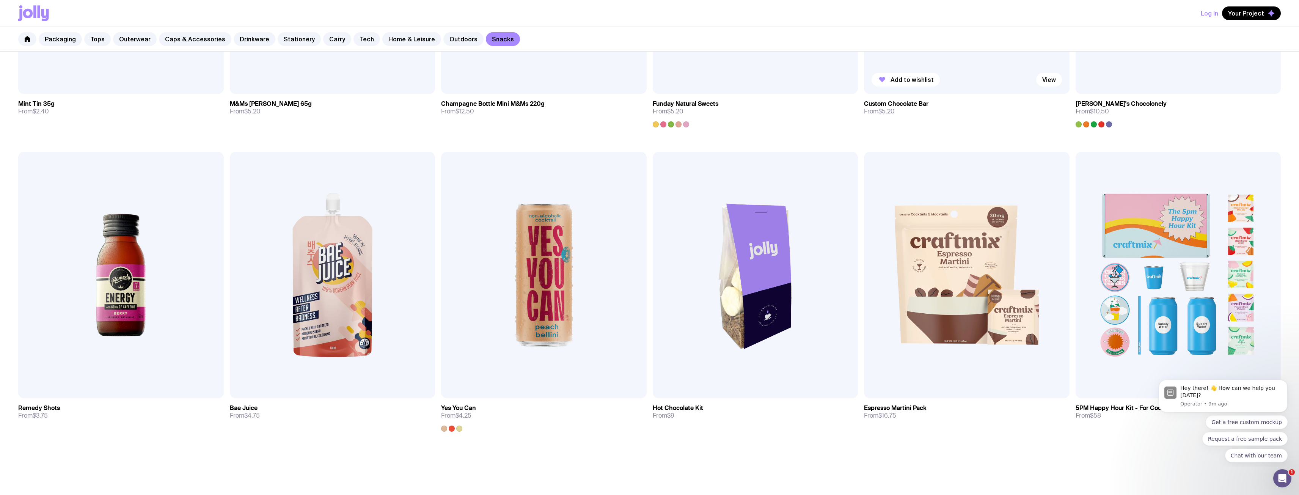
scroll to position [416, 0]
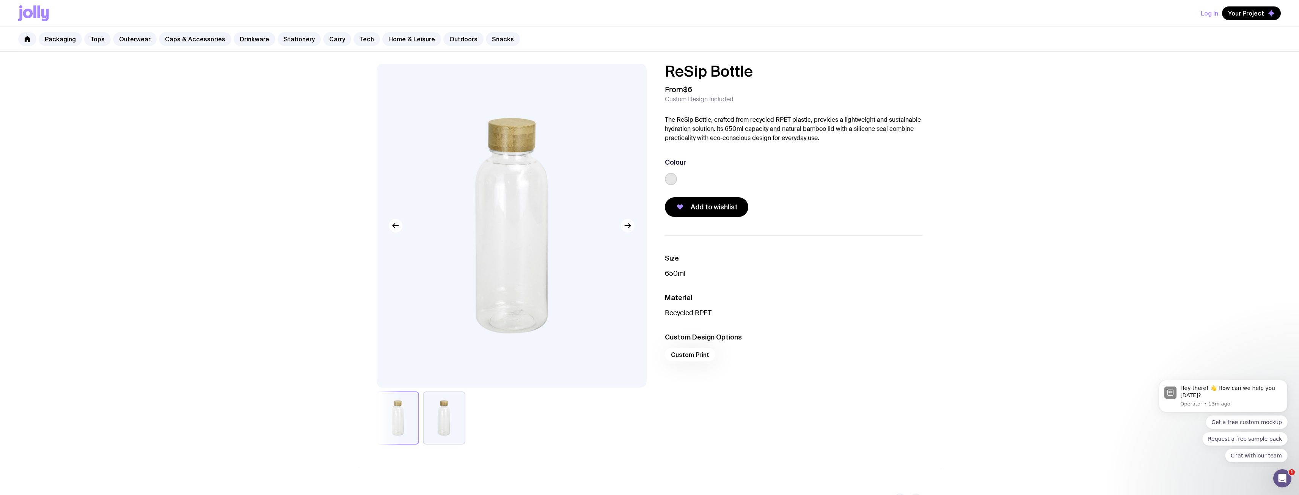
click at [623, 225] on button "button" at bounding box center [628, 226] width 14 height 14
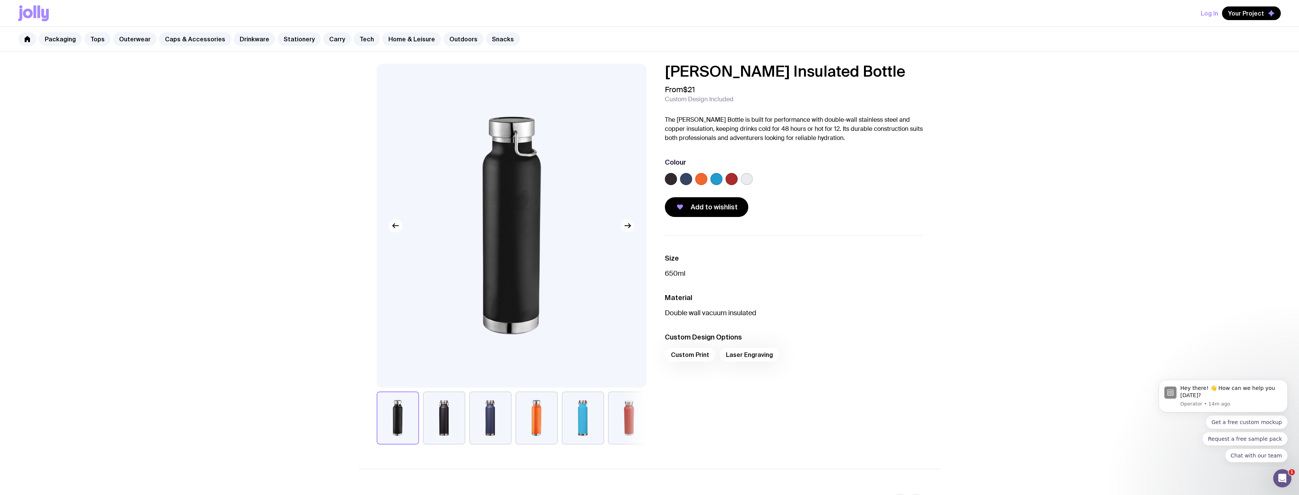
click at [632, 221] on button "button" at bounding box center [628, 226] width 14 height 14
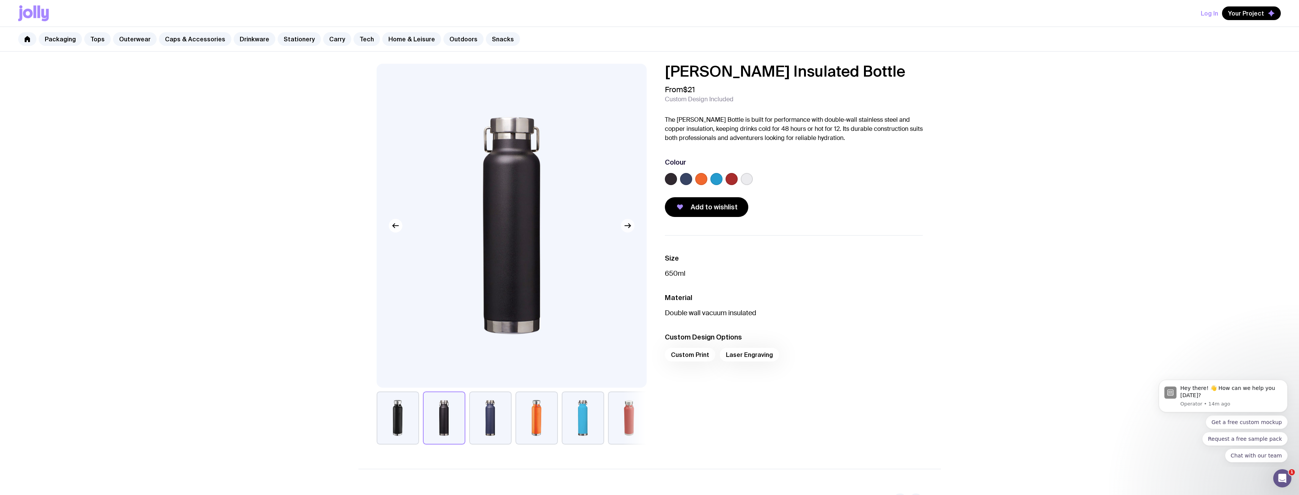
click at [632, 222] on icon "button" at bounding box center [627, 225] width 9 height 9
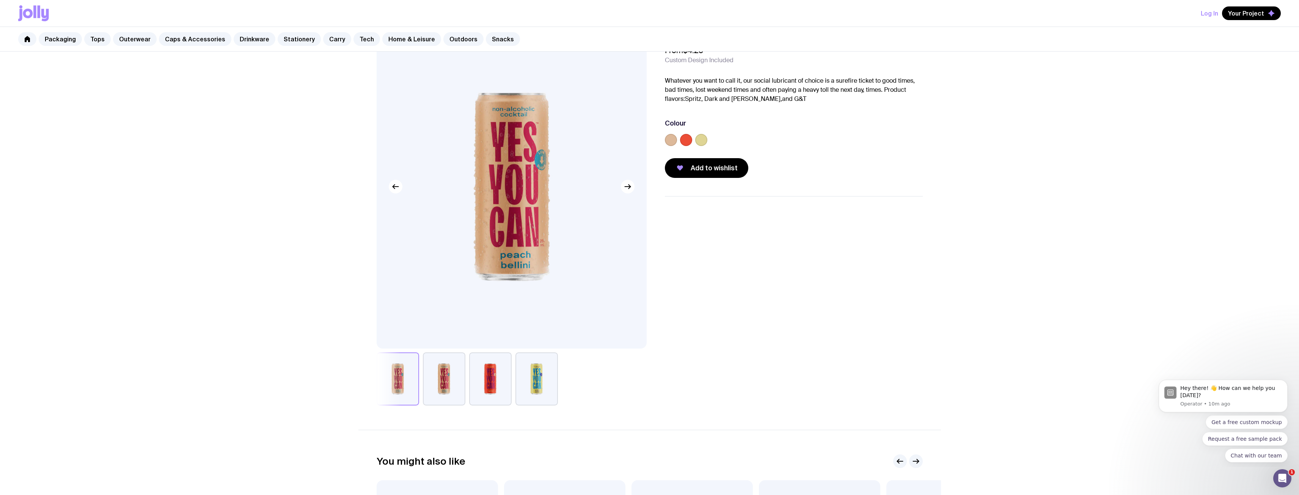
scroll to position [76, 0]
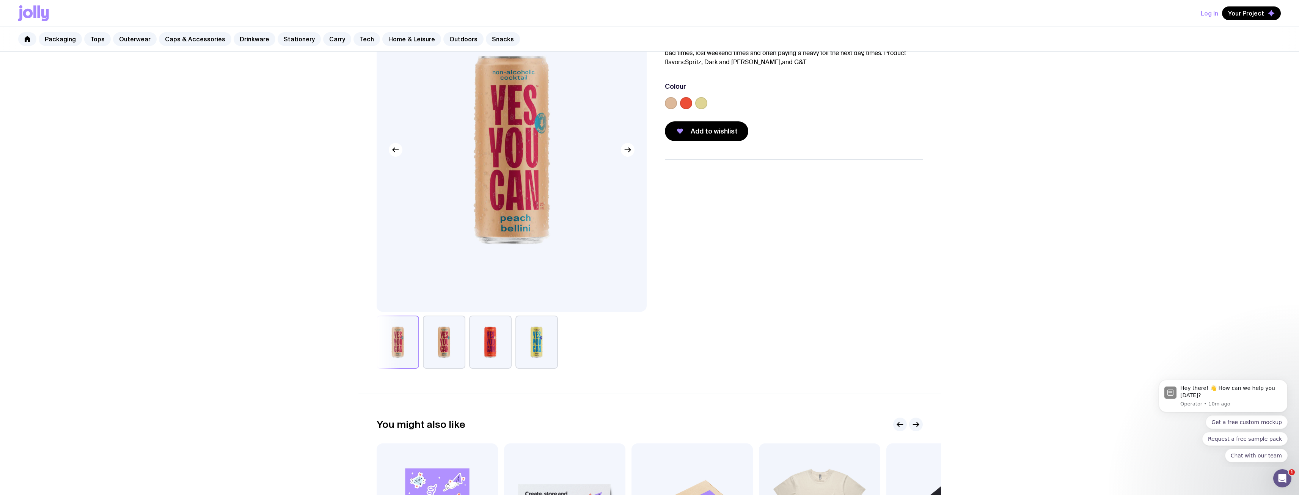
click at [434, 329] on button "button" at bounding box center [444, 342] width 42 height 53
click at [489, 336] on button "button" at bounding box center [490, 342] width 42 height 53
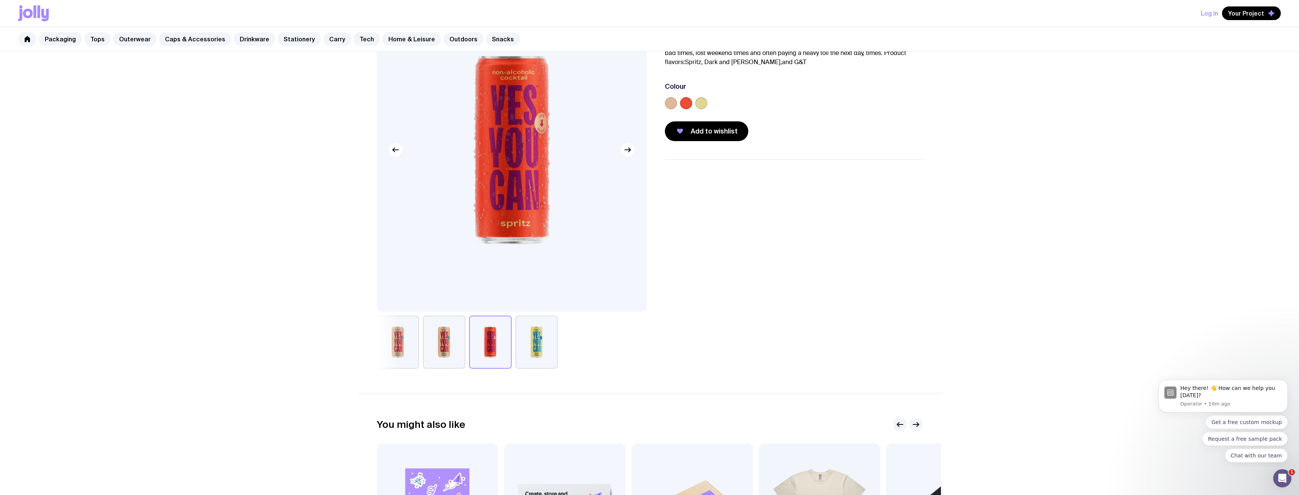
click at [521, 338] on button "button" at bounding box center [537, 342] width 42 height 53
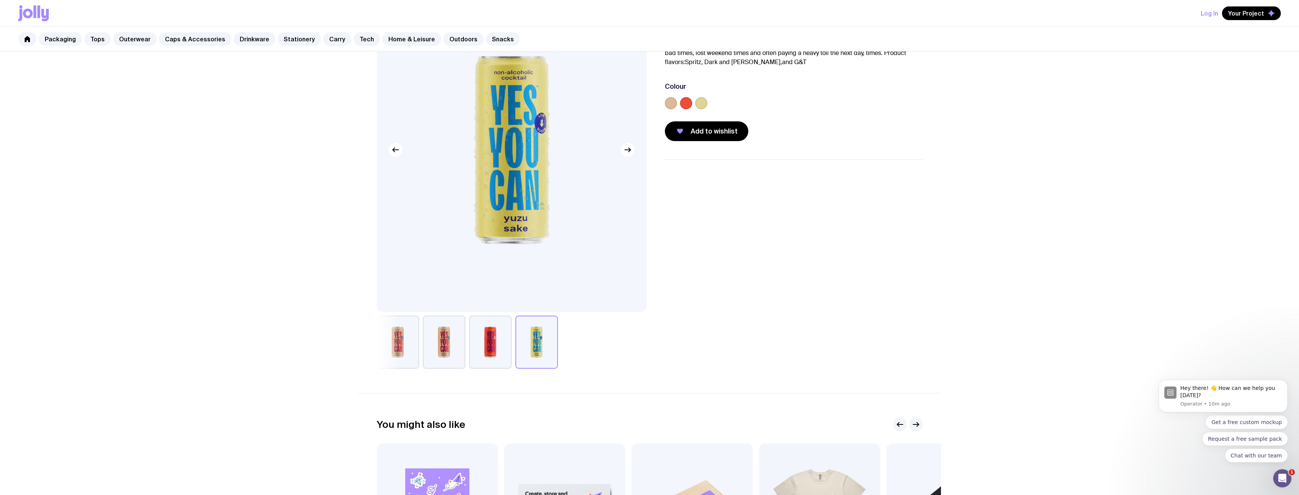
click at [400, 341] on button "button" at bounding box center [398, 342] width 42 height 53
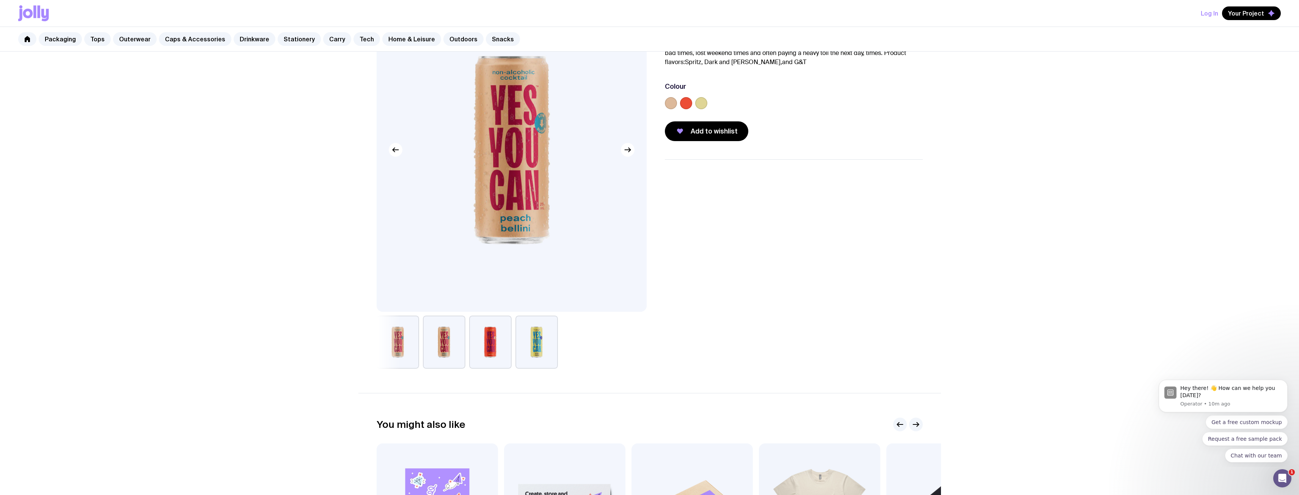
click at [420, 340] on div at bounding box center [512, 342] width 270 height 53
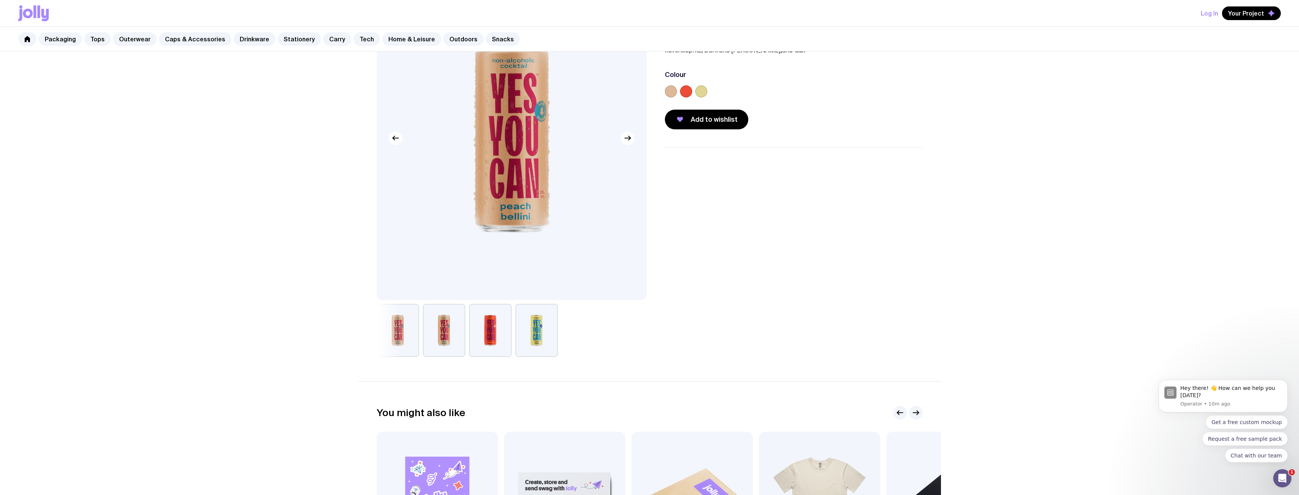
scroll to position [0, 0]
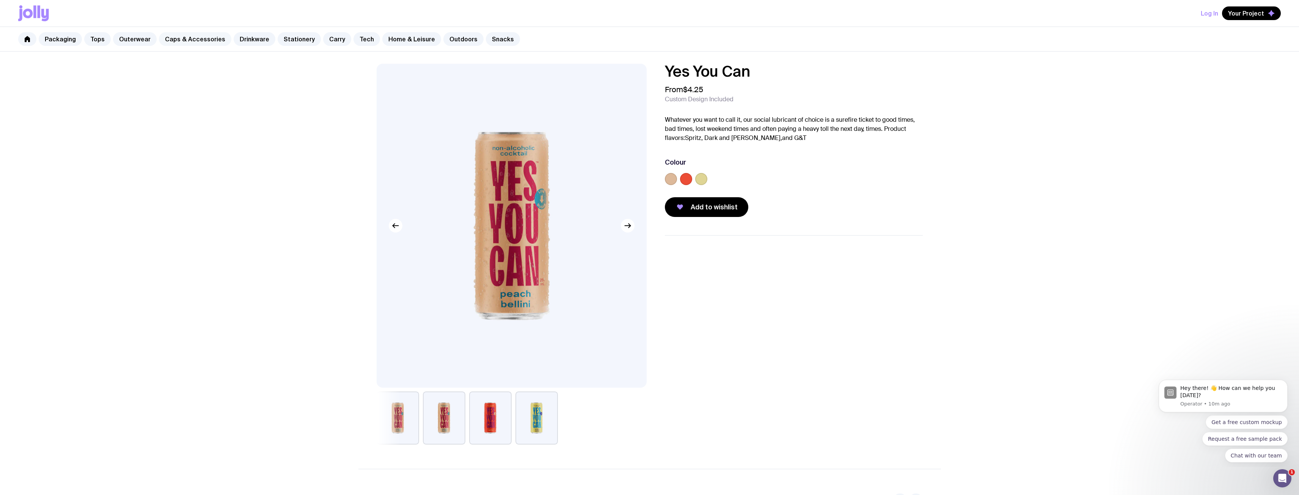
click at [211, 37] on link "Caps & Accessories" at bounding box center [195, 39] width 72 height 14
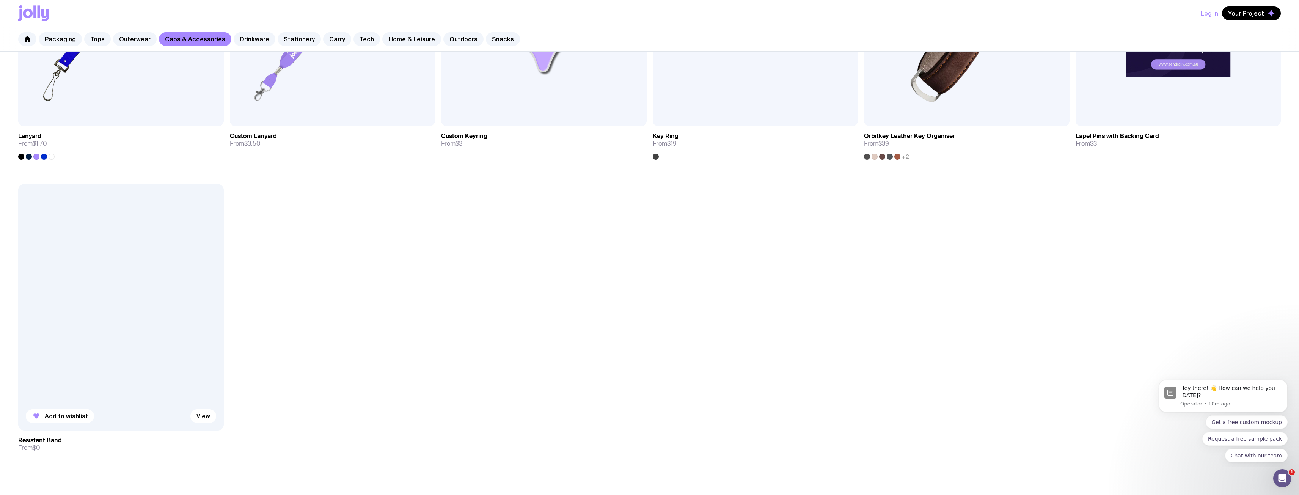
scroll to position [1290, 0]
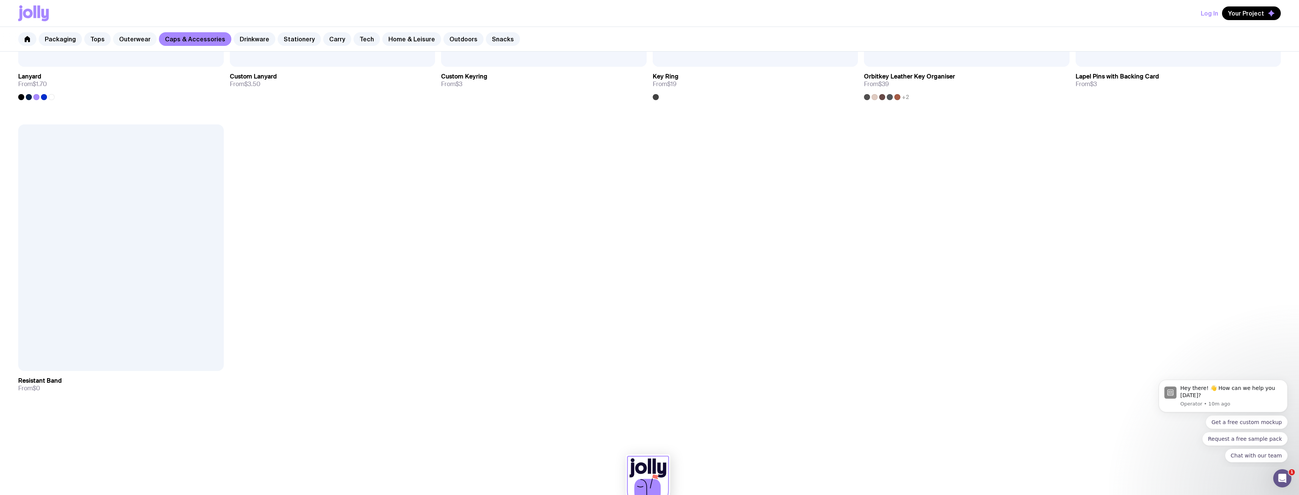
click at [138, 38] on link "Outerwear" at bounding box center [135, 39] width 44 height 14
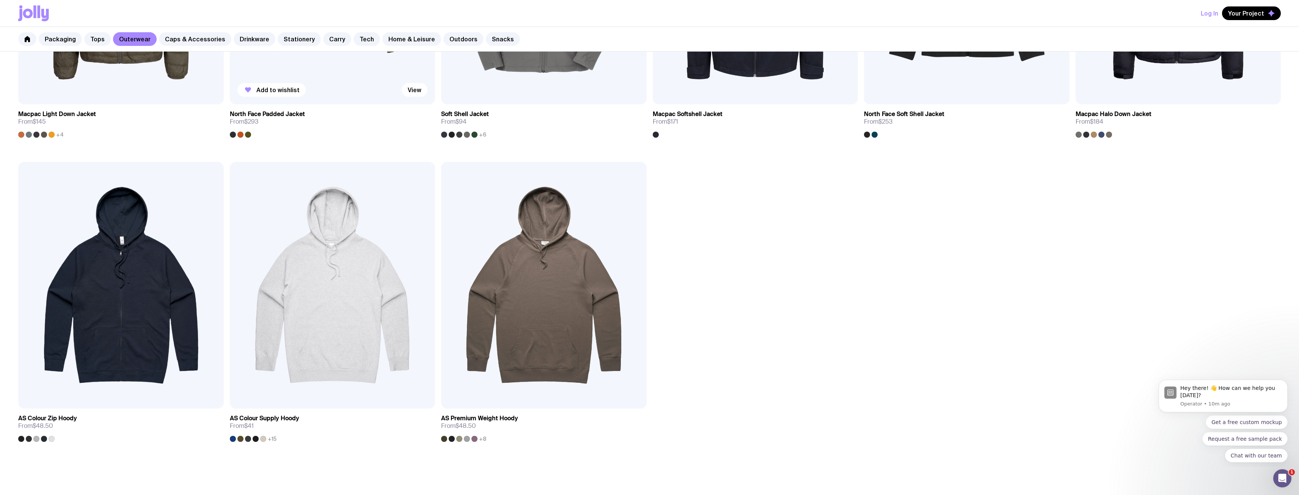
scroll to position [948, 0]
click at [102, 36] on link "Tops" at bounding box center [97, 39] width 27 height 14
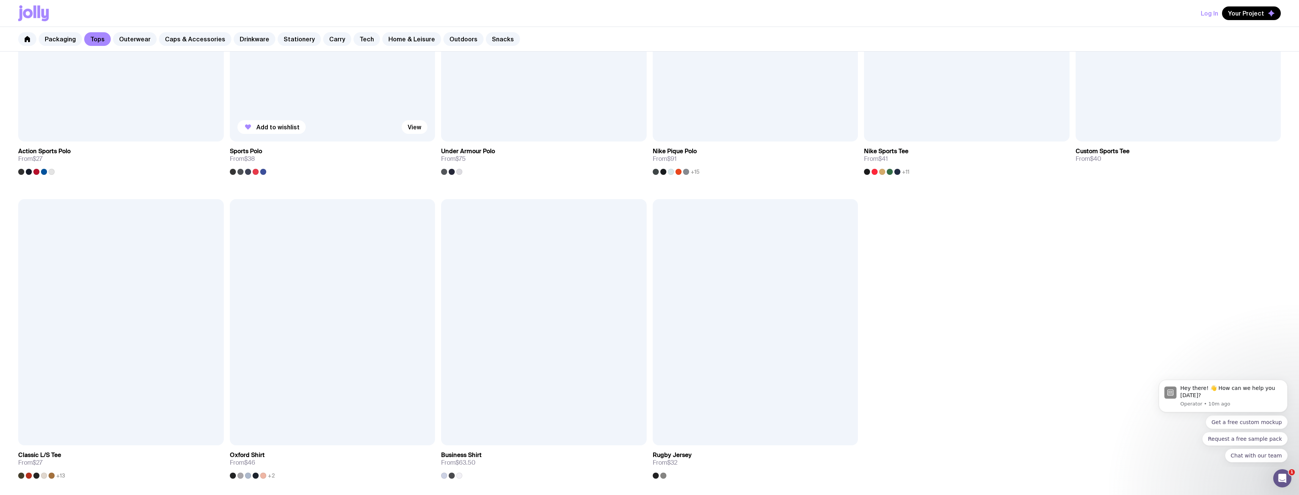
scroll to position [720, 0]
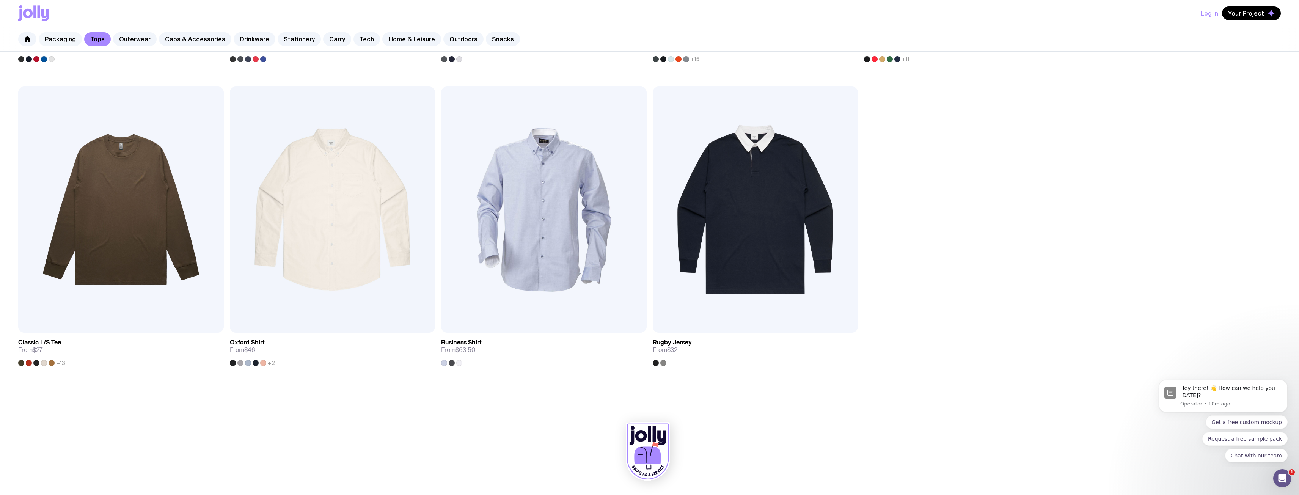
click at [66, 39] on link "Packaging" at bounding box center [60, 39] width 43 height 14
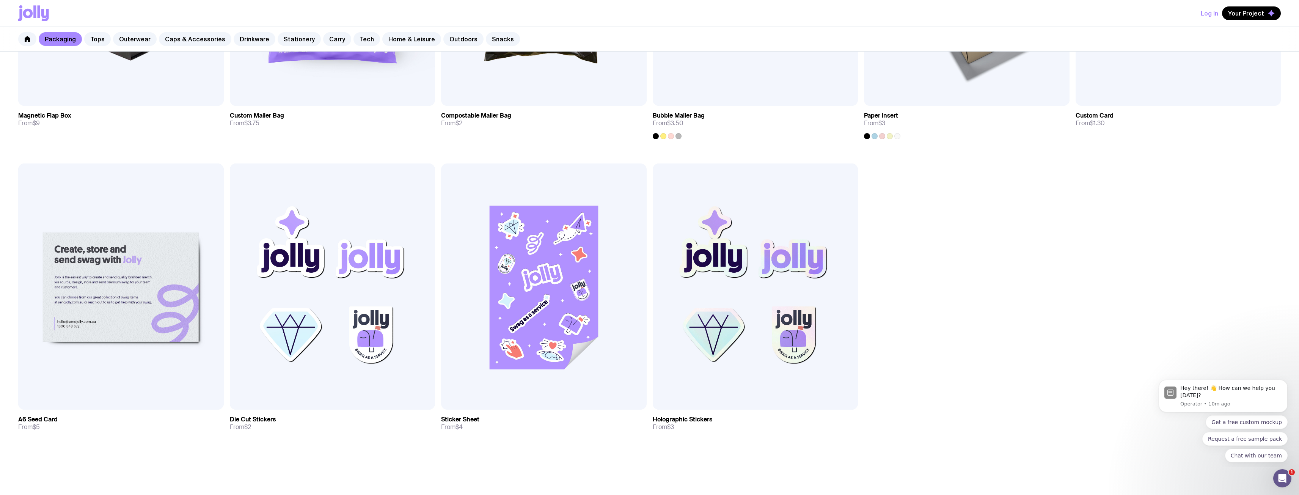
scroll to position [645, 0]
